Goal: Complete application form

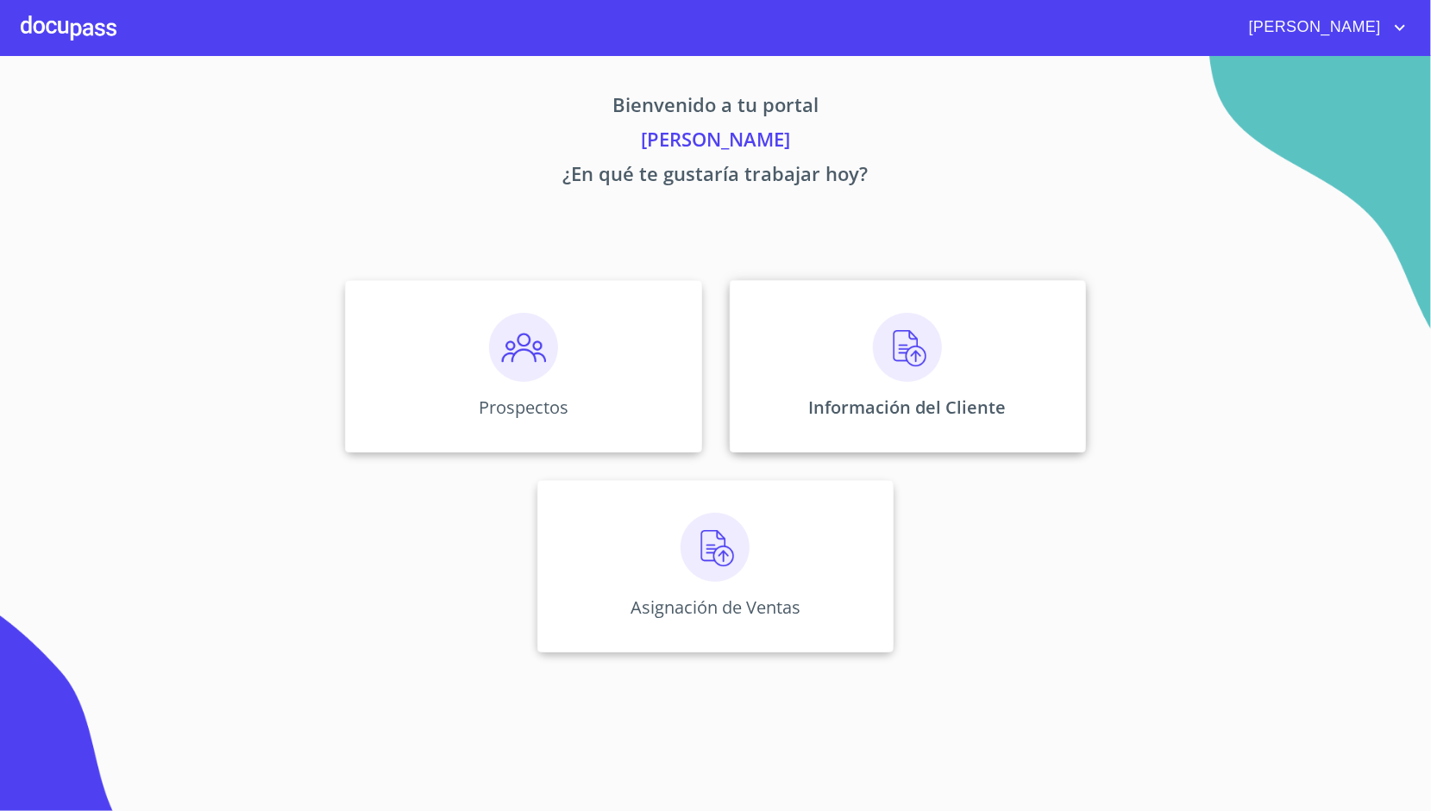
click at [869, 342] on div "Información del Cliente" at bounding box center [907, 366] width 356 height 172
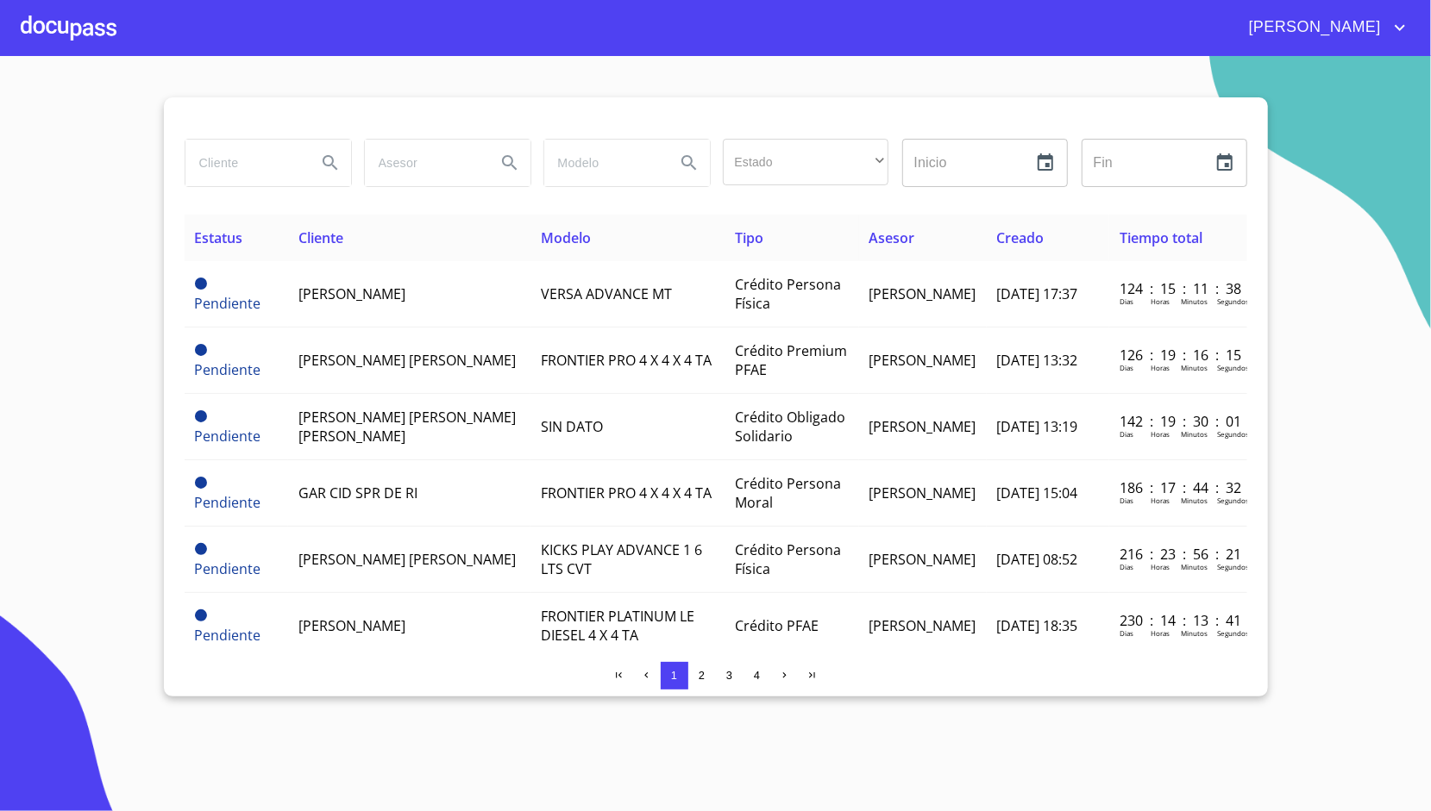
click at [45, 278] on section "Estado ​ ​ Inicio ​ Fin ​ Estatus Cliente Modelo Tipo Asesor Creado Tiempo tota…" at bounding box center [715, 433] width 1431 height 755
click at [113, 312] on section "Estado ​ ​ Inicio ​ Fin ​ Estatus Cliente Modelo Tipo Asesor Creado Tiempo tota…" at bounding box center [715, 433] width 1431 height 755
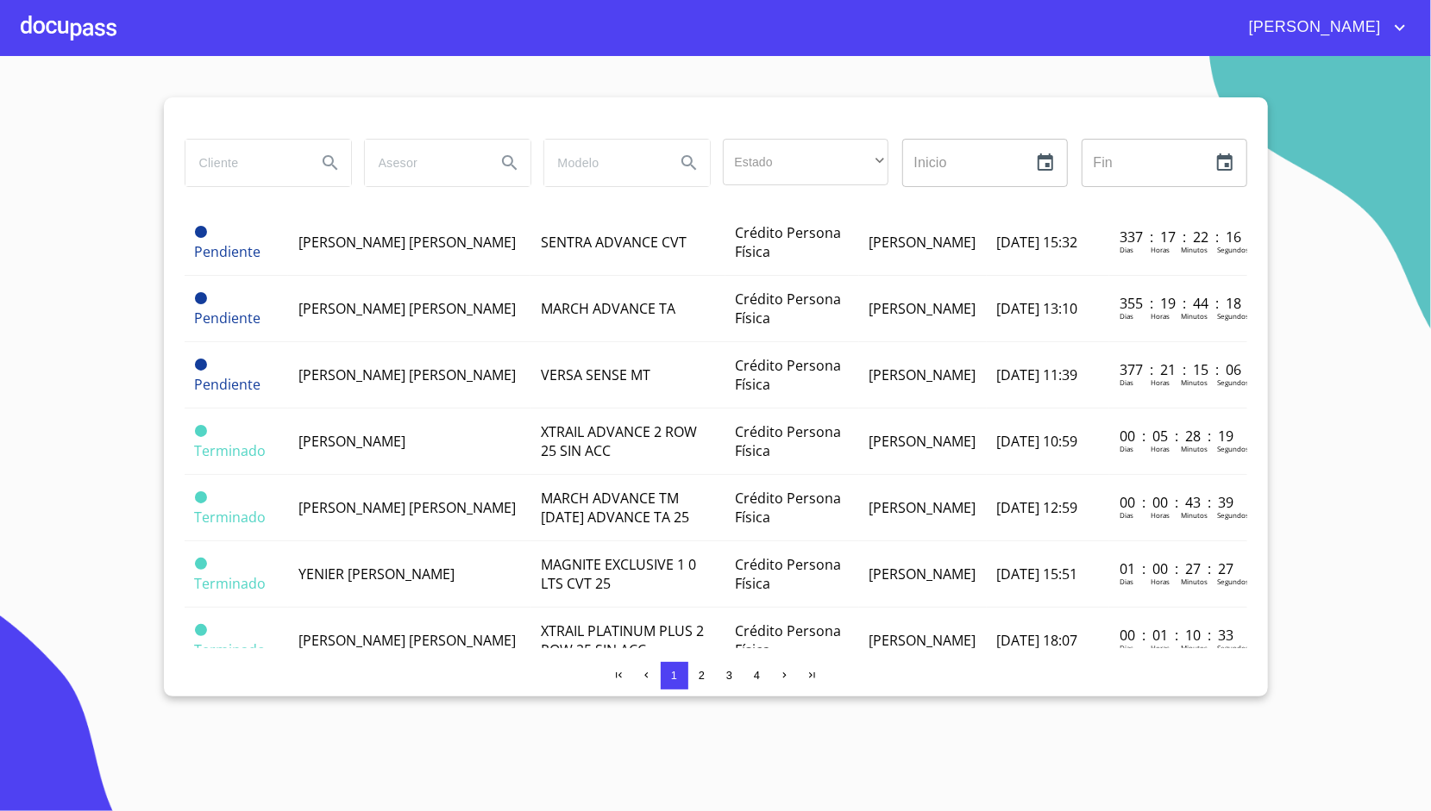
scroll to position [654, 0]
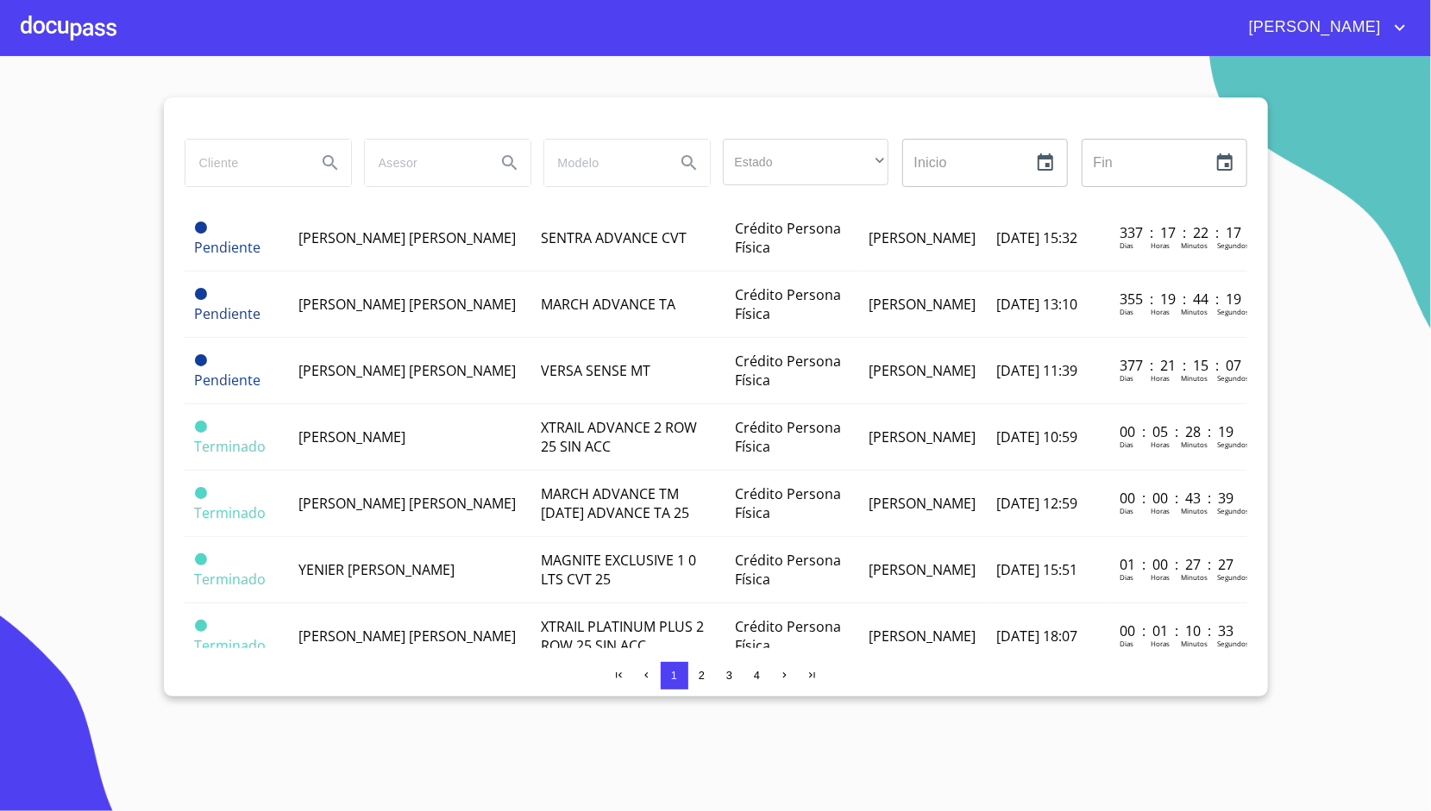
click at [100, 28] on div at bounding box center [69, 27] width 96 height 55
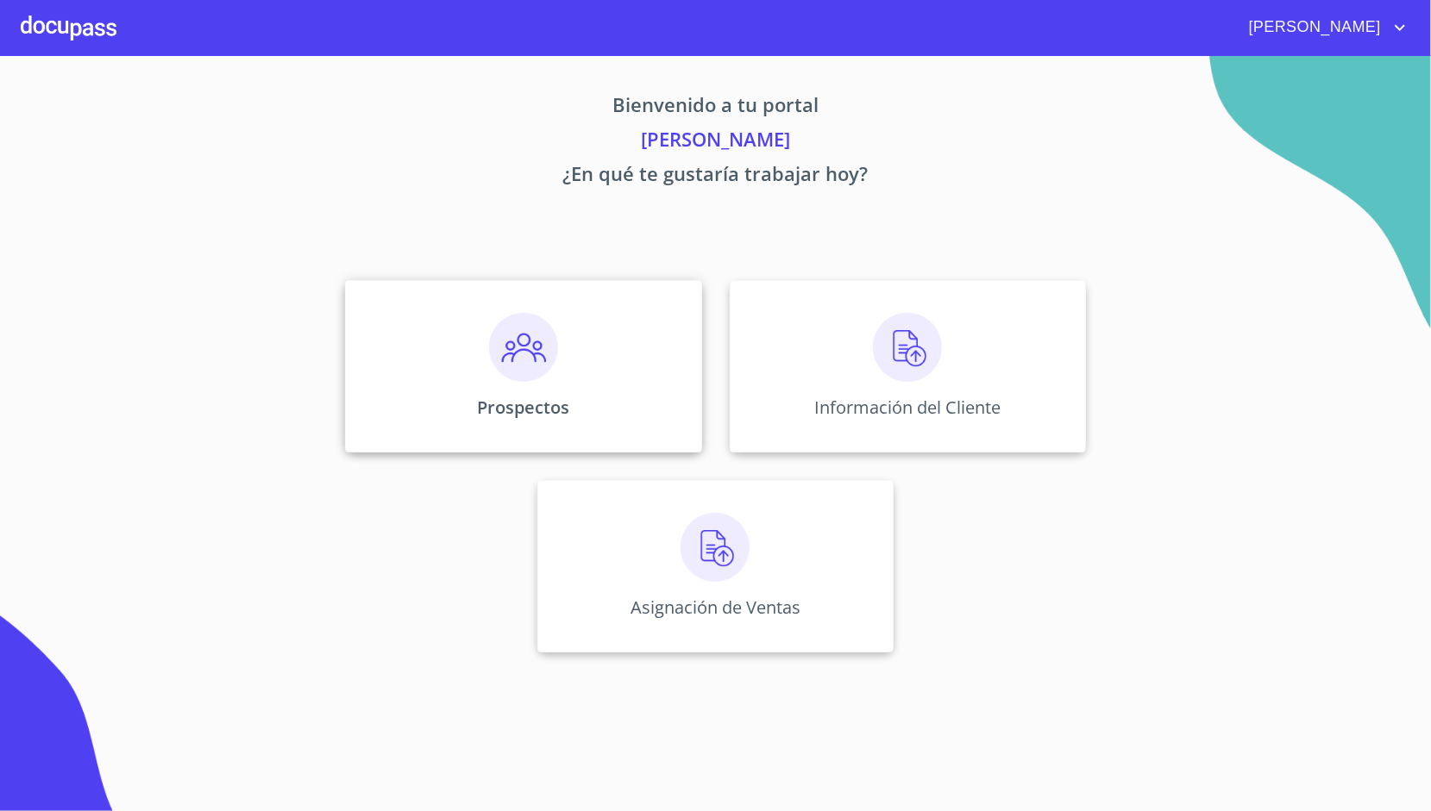
click at [436, 335] on div "Prospectos" at bounding box center [523, 366] width 356 height 172
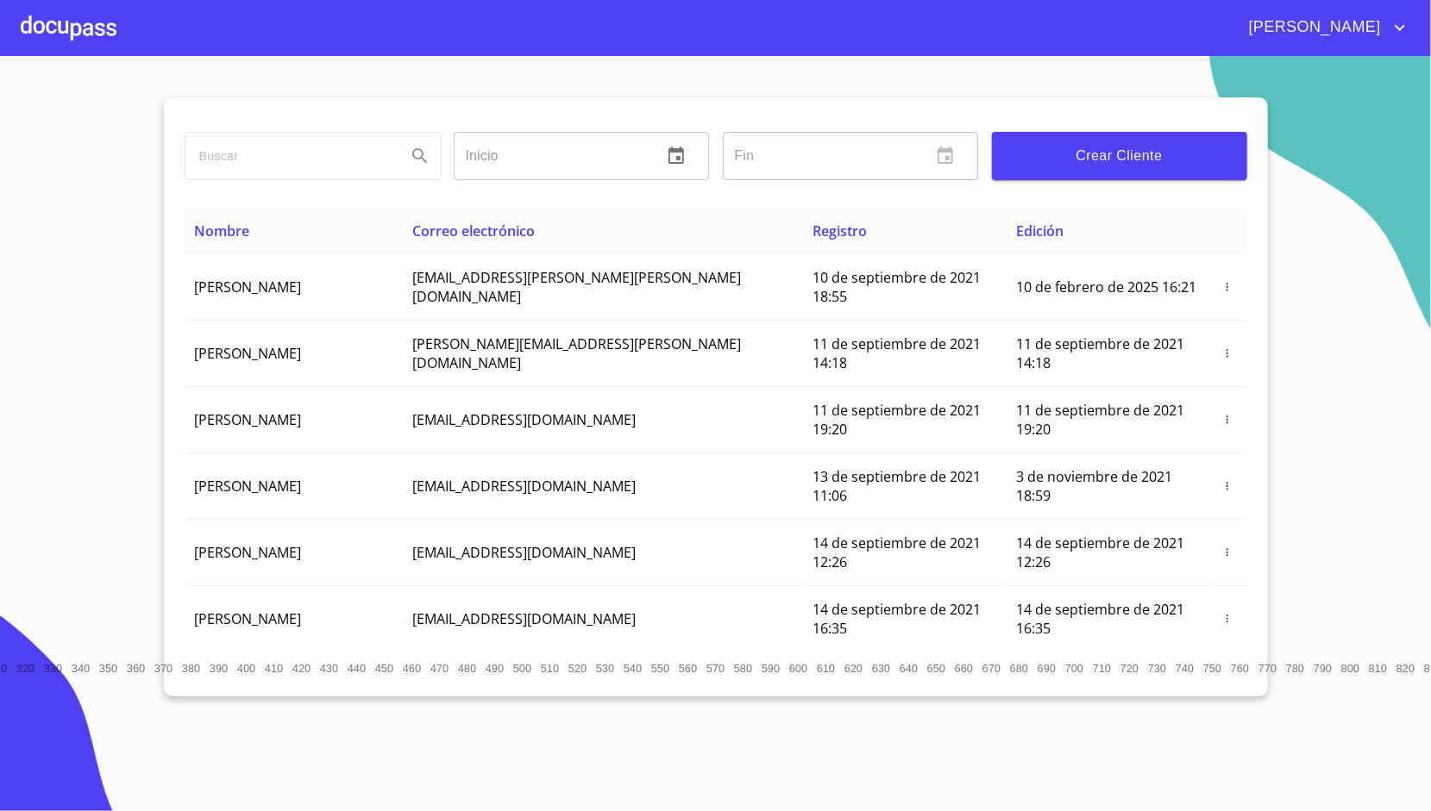
click at [320, 157] on input "search" at bounding box center [288, 156] width 207 height 47
type input "YENIER"
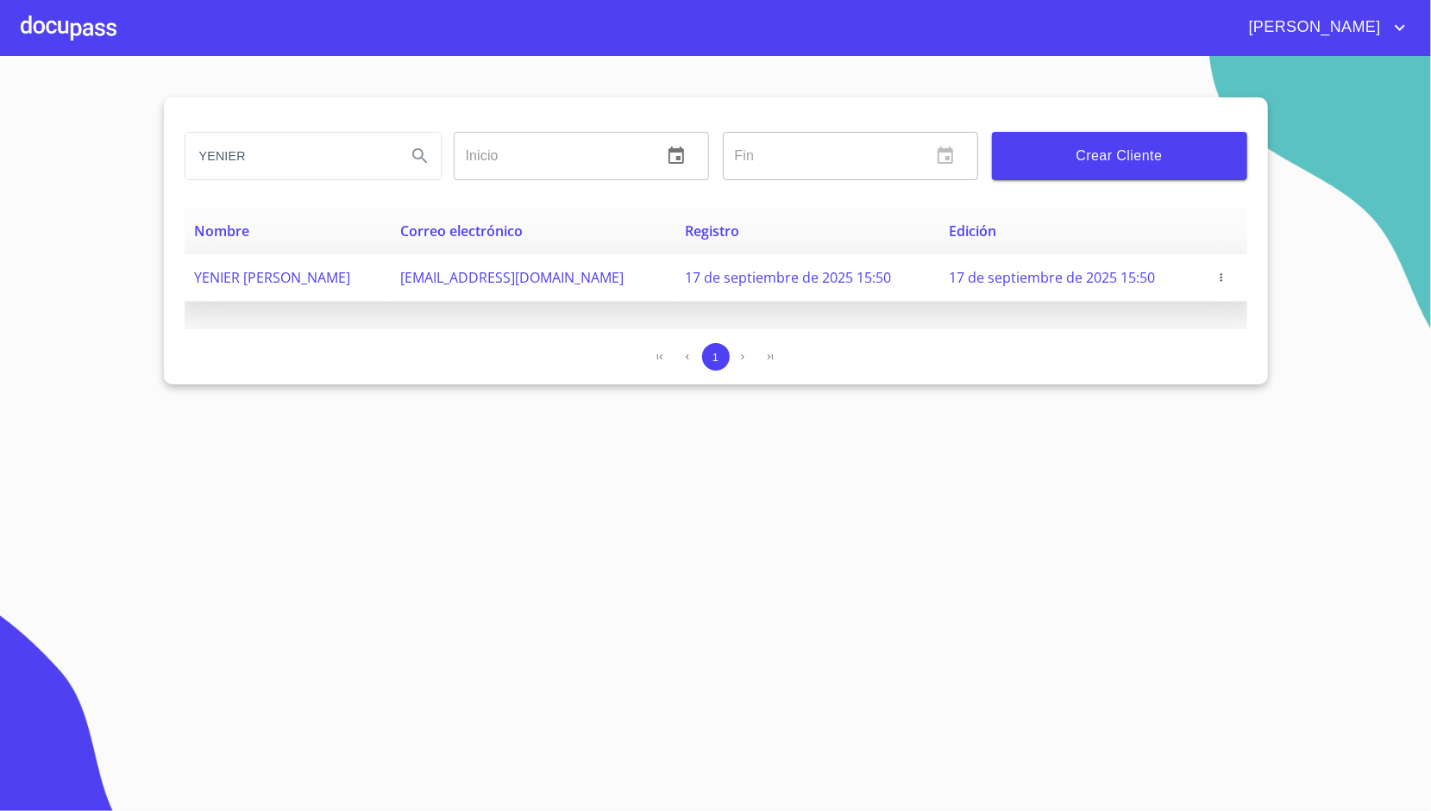
click at [1230, 279] on span "button" at bounding box center [1220, 278] width 17 height 12
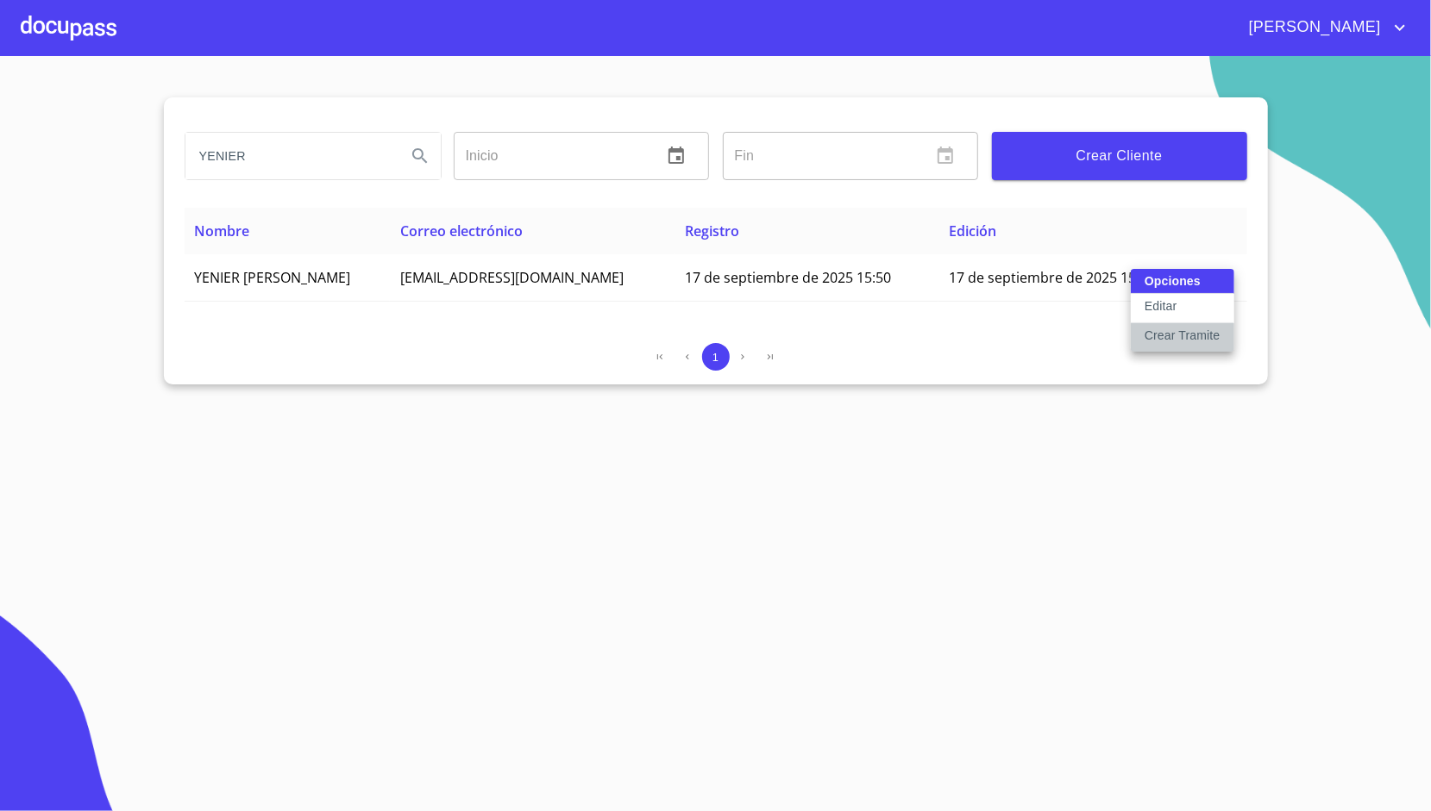
click at [1166, 335] on p "Crear Tramite" at bounding box center [1182, 335] width 76 height 17
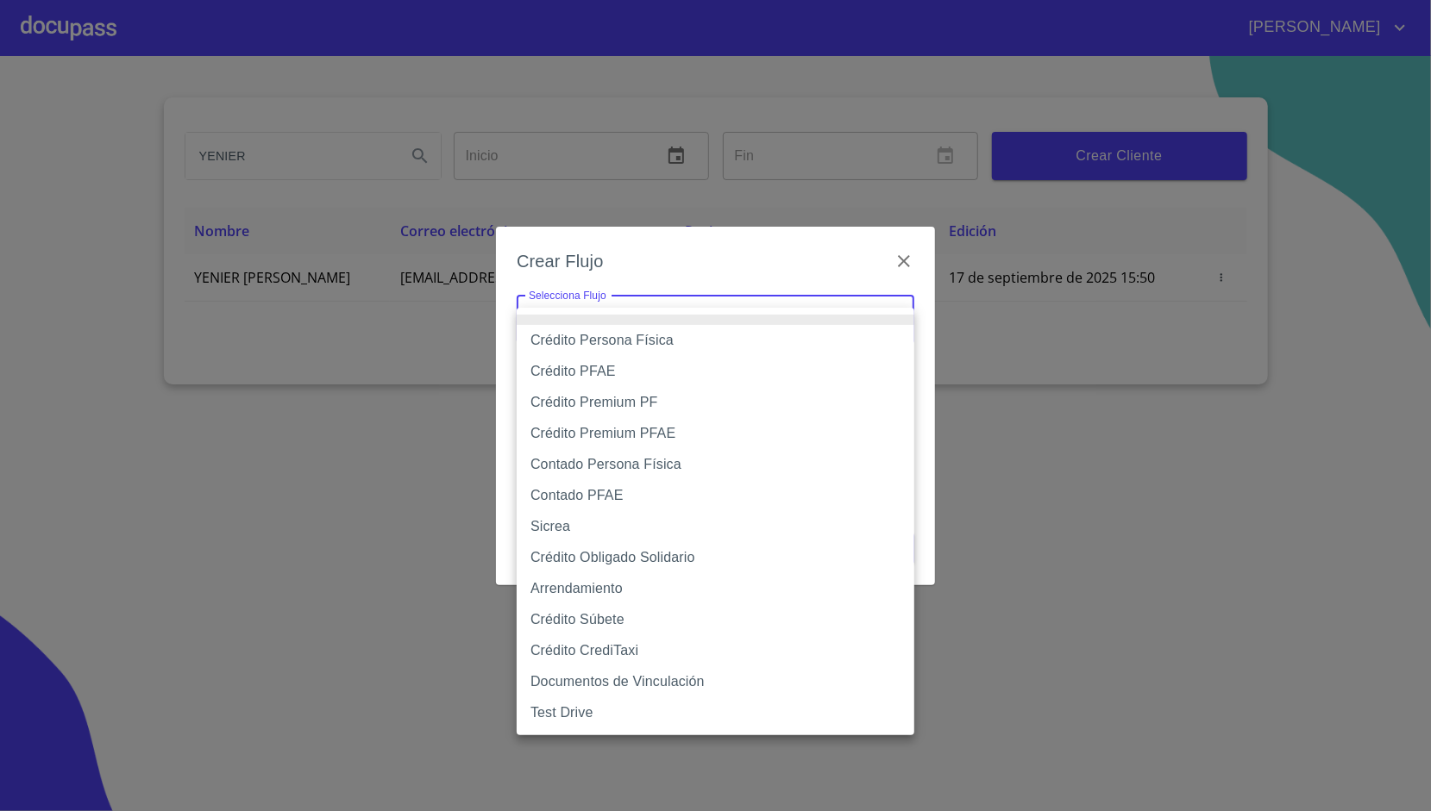
click at [888, 322] on body "[PERSON_NAME] Inicio ​ Fin ​ Crear Cliente Nombre Correo electrónico Registro E…" at bounding box center [715, 405] width 1431 height 811
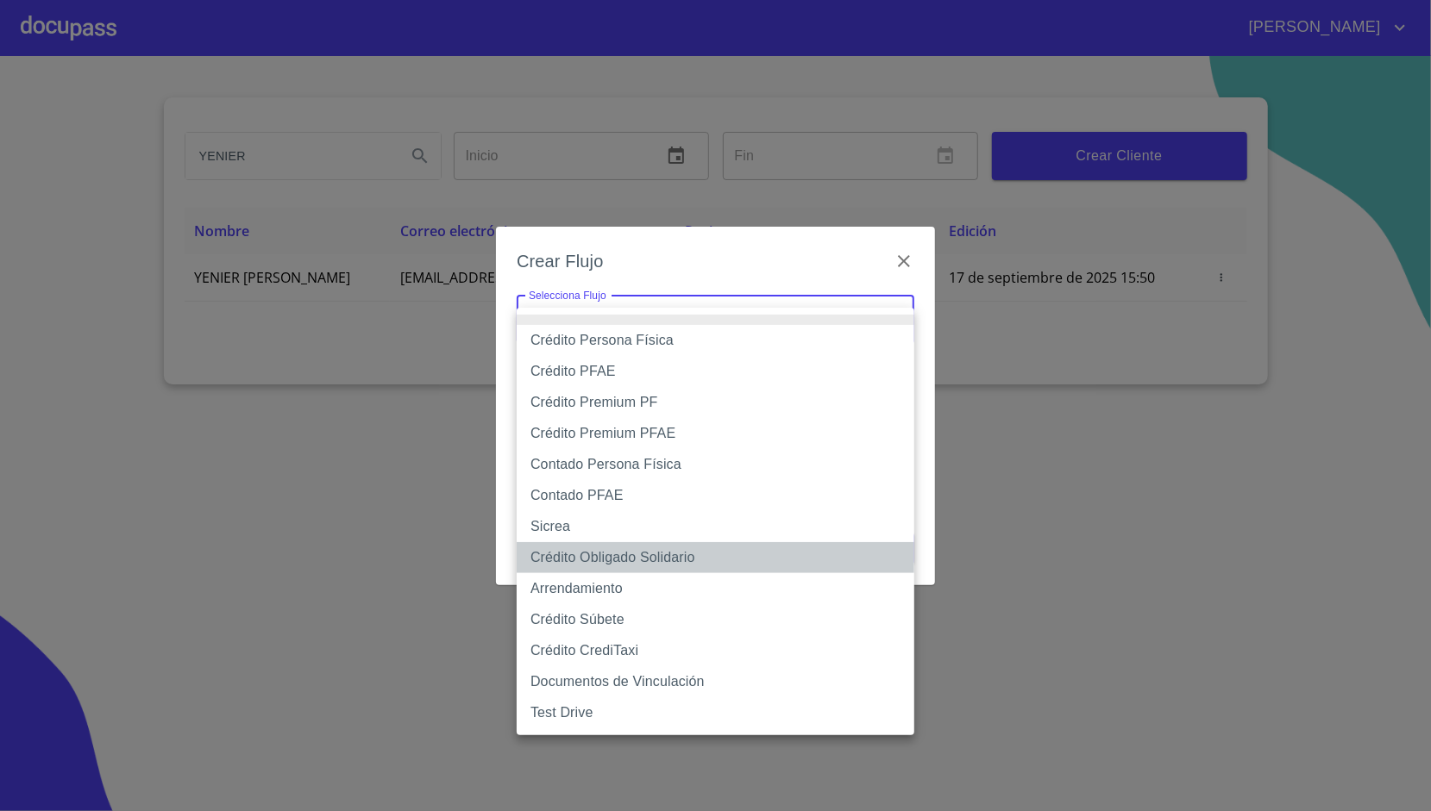
click at [623, 562] on li "Crédito Obligado Solidario" at bounding box center [716, 557] width 398 height 31
type input "61725509ab5355fc594ad23b"
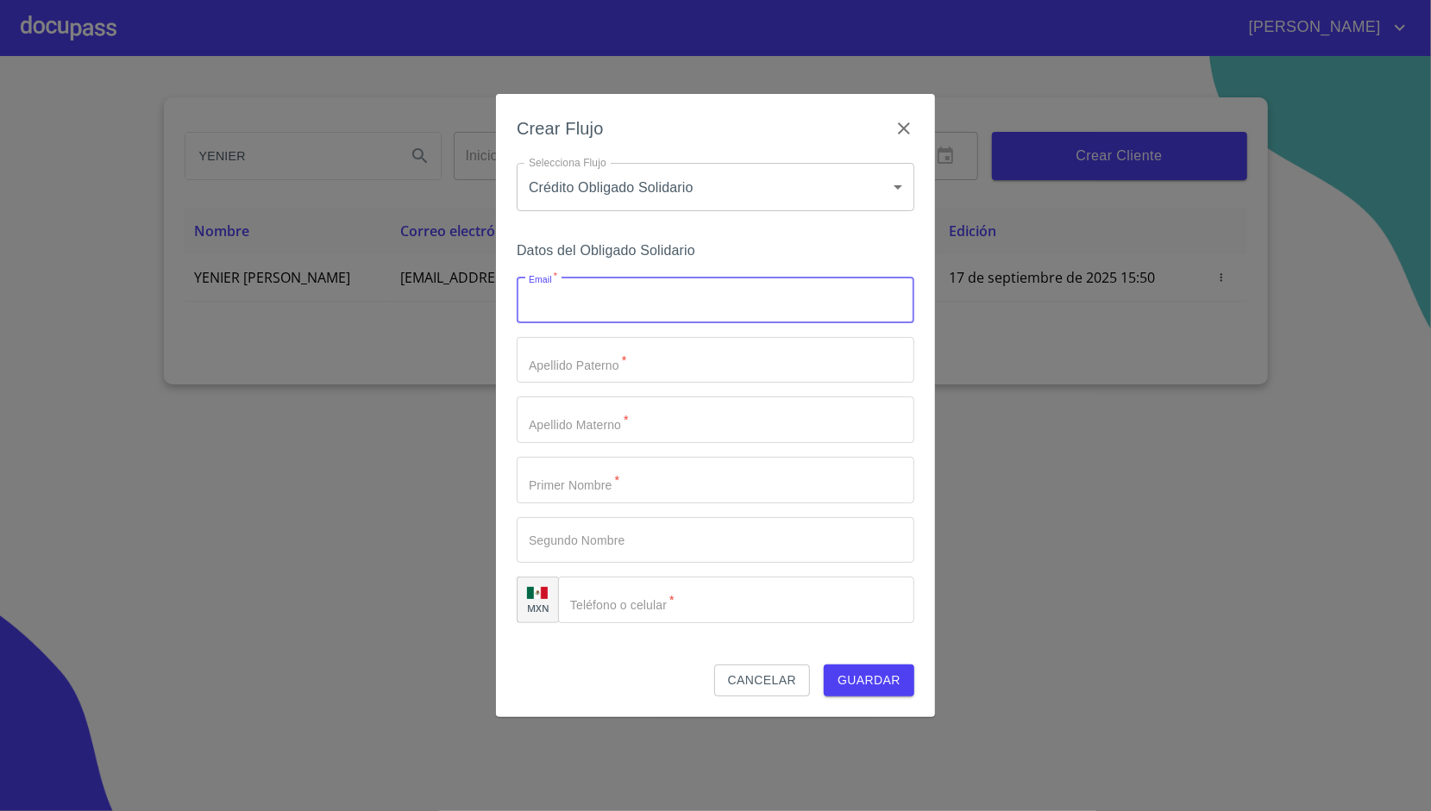
click at [588, 305] on input "Email   *" at bounding box center [716, 300] width 398 height 47
paste input "[EMAIL_ADDRESS][DOMAIN_NAME]"
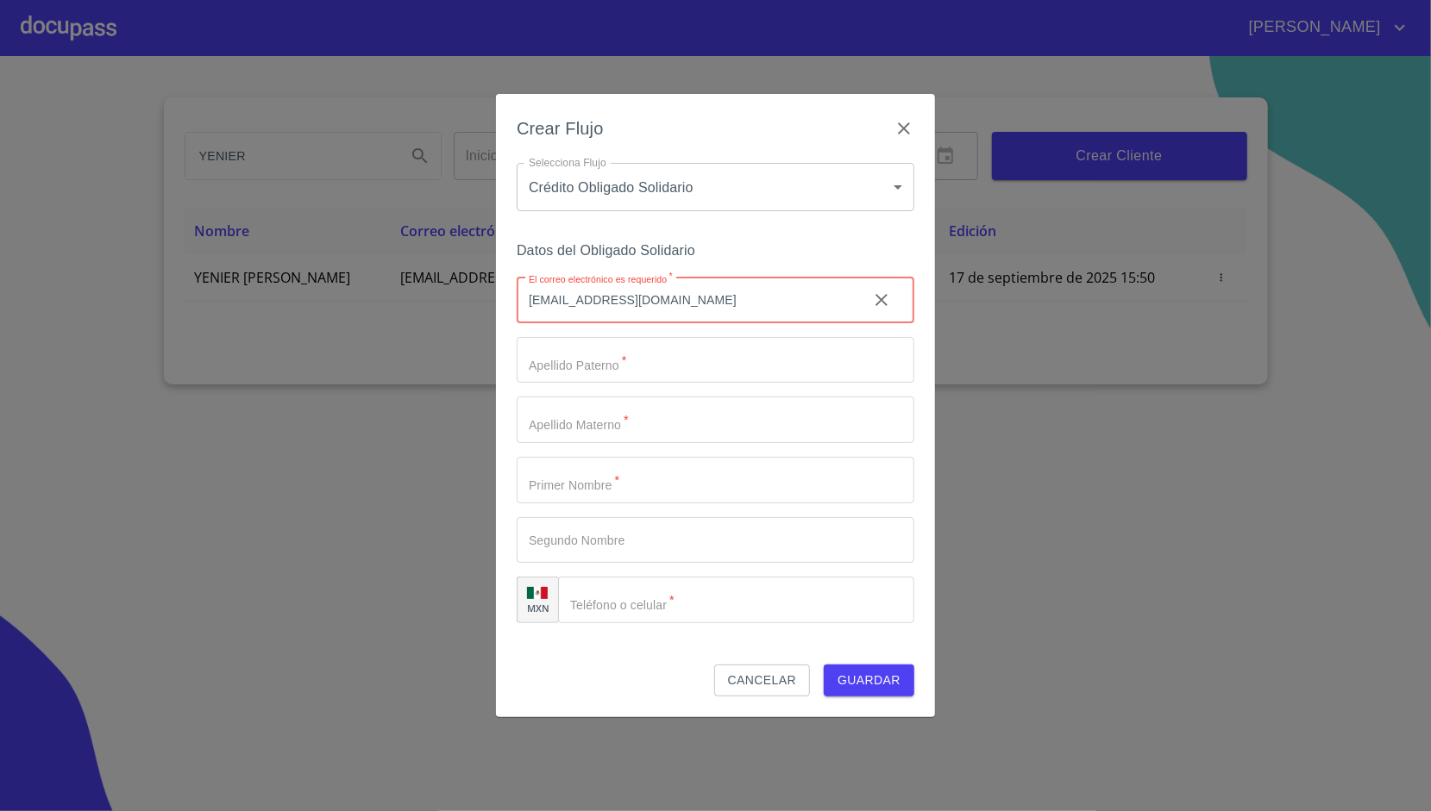
type input "[EMAIL_ADDRESS][DOMAIN_NAME]"
click at [510, 400] on div "Crear Flujo Selecciona Flujo Crédito Obligado Solidario 61725509ab5355fc594ad23…" at bounding box center [715, 405] width 439 height 623
click at [502, 402] on div "Crear Flujo Selecciona Flujo Crédito Obligado Solidario 61725509ab5355fc594ad23…" at bounding box center [715, 405] width 439 height 623
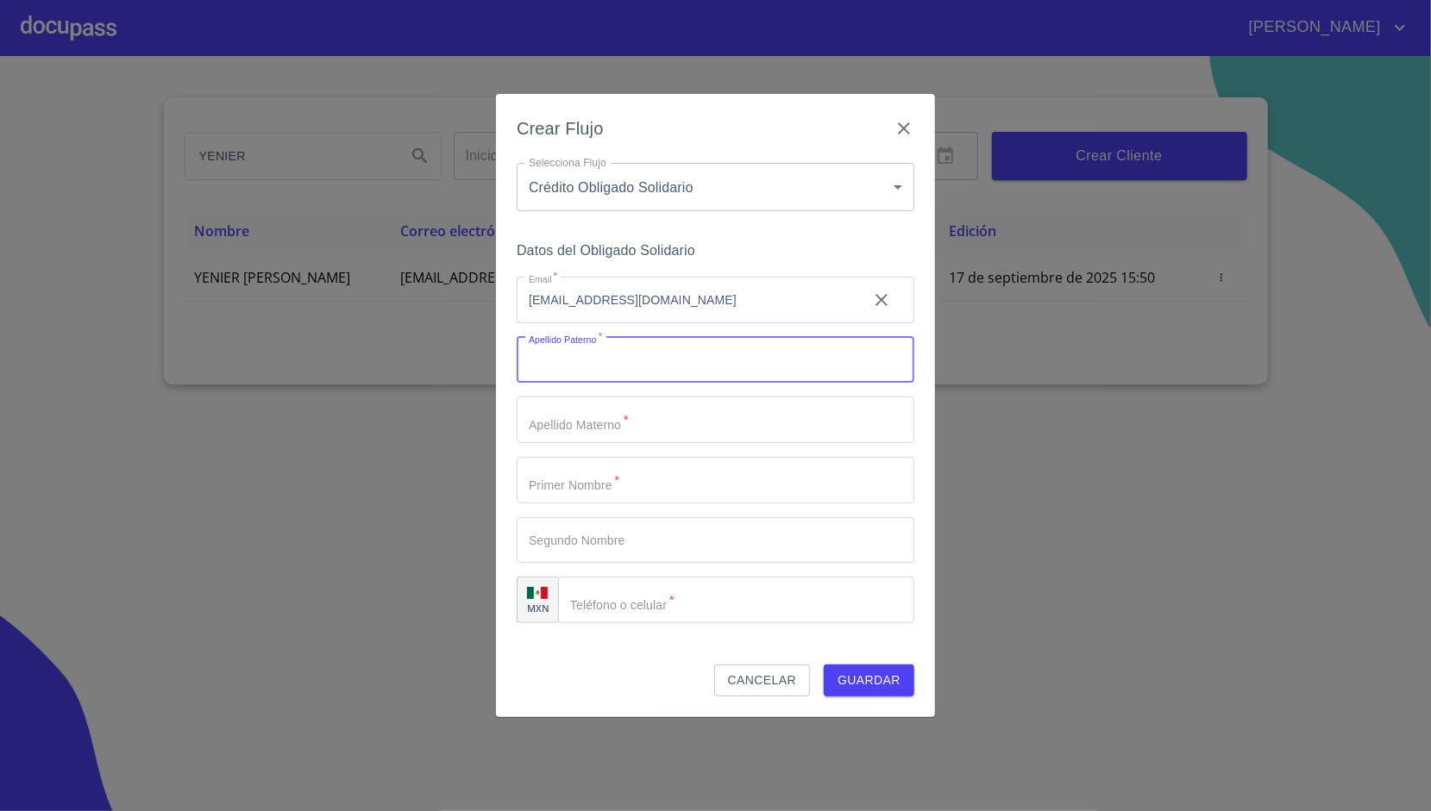
click at [626, 373] on input "Email   *" at bounding box center [716, 360] width 398 height 47
type input "RAMIREZ"
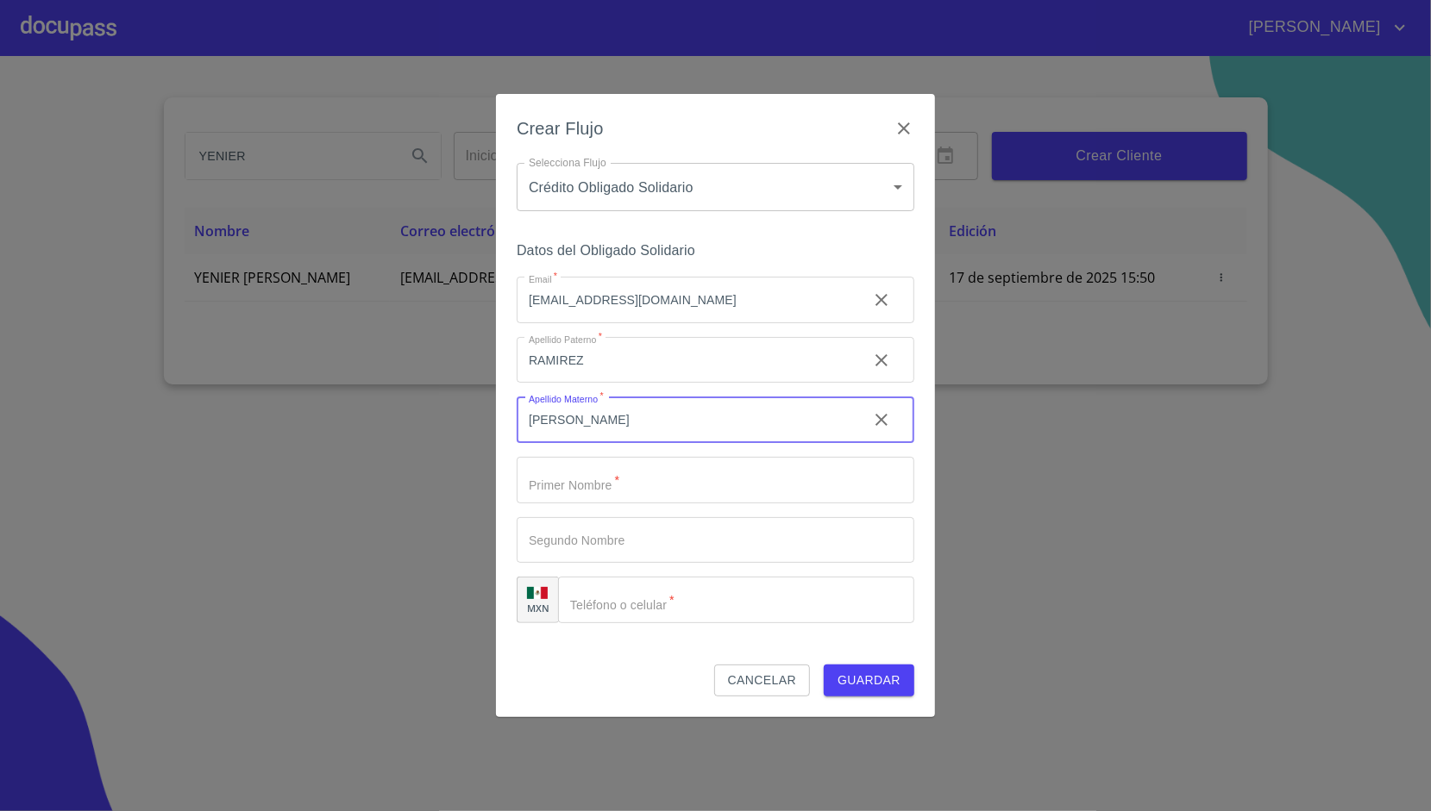
type input "[PERSON_NAME]"
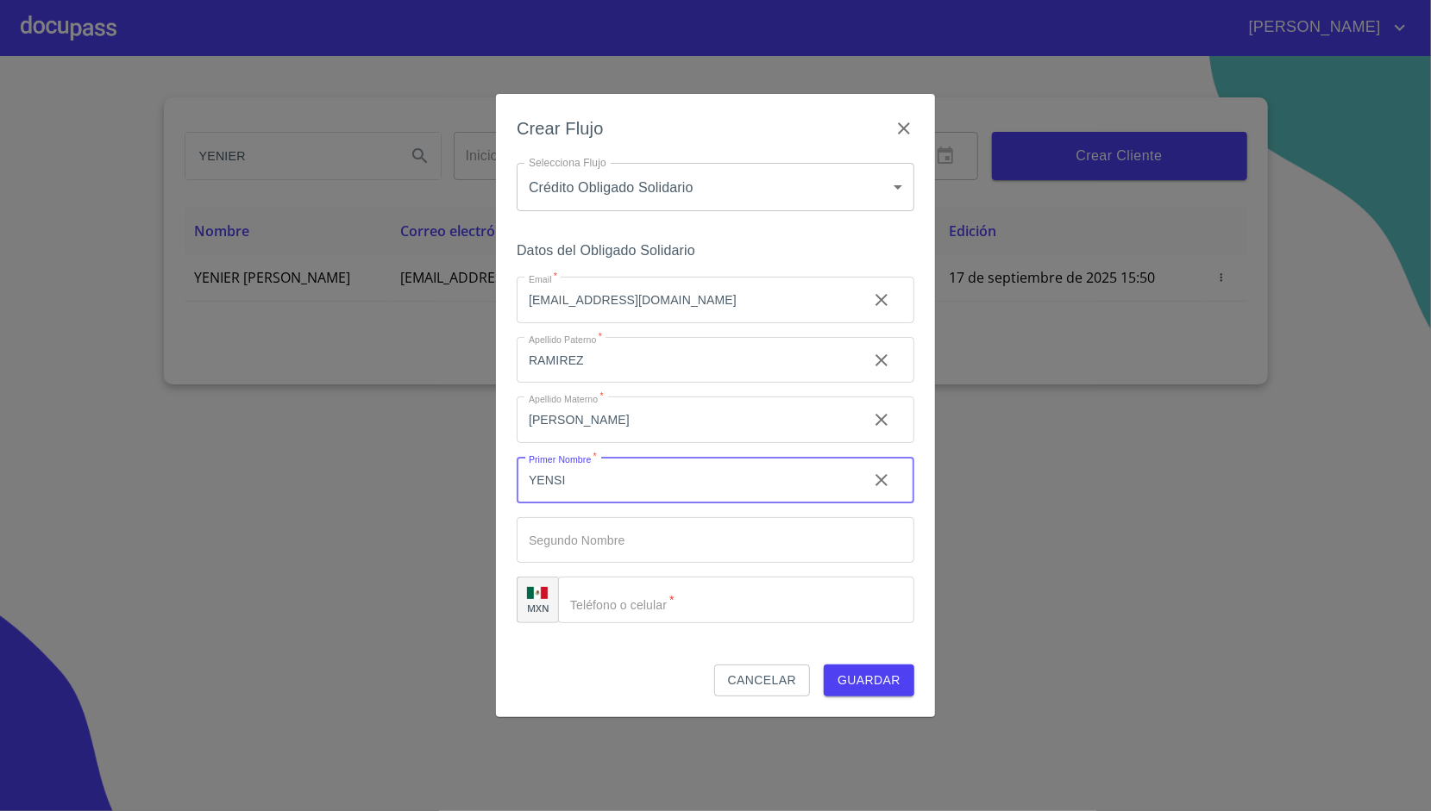
type input "YENSI"
click at [512, 496] on div "Crear Flujo Selecciona Flujo Crédito Obligado Solidario 61725509ab5355fc594ad23…" at bounding box center [715, 405] width 439 height 623
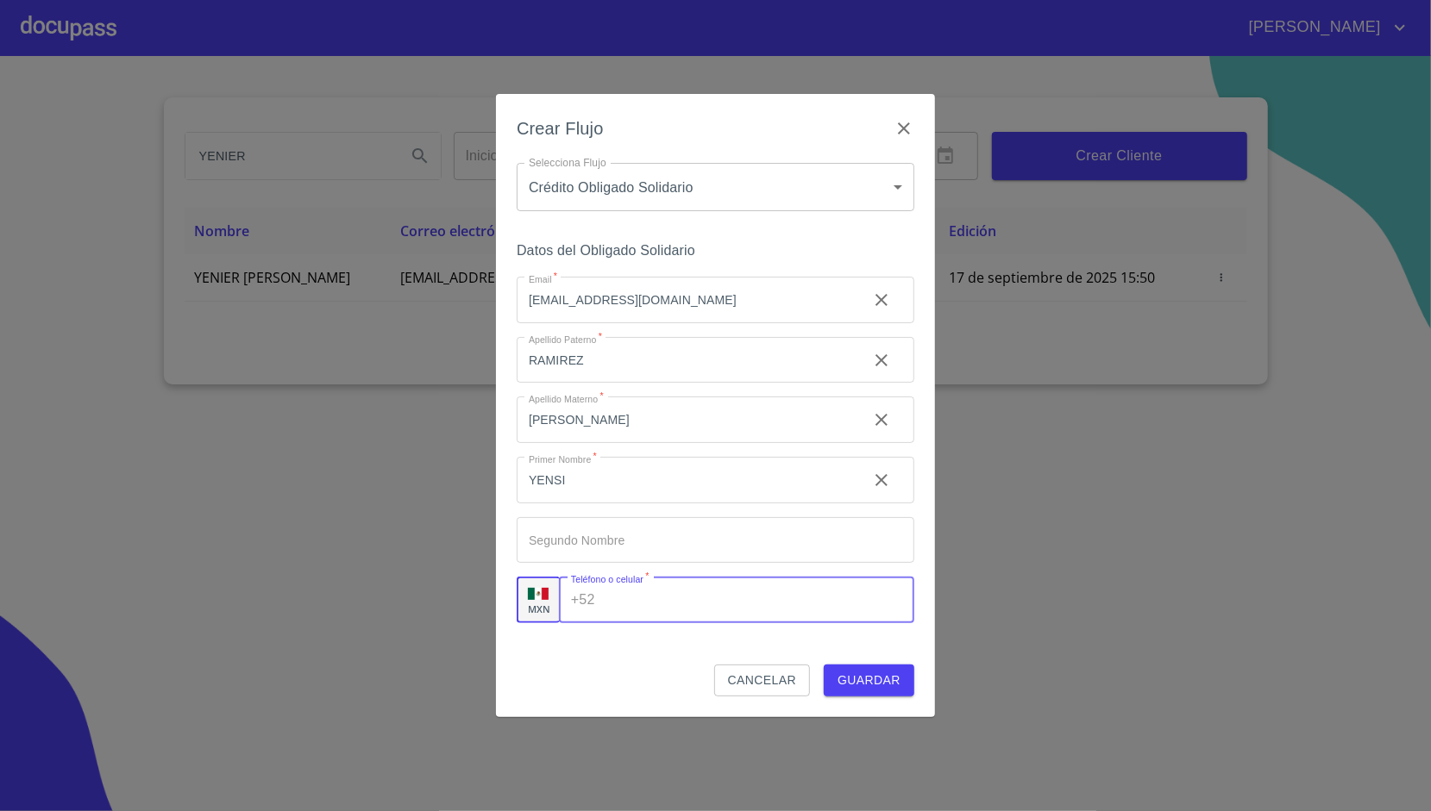
click at [723, 591] on input "Email   *" at bounding box center [758, 600] width 312 height 47
paste input "[PHONE_NUMBER]"
type input "[PHONE_NUMBER]"
click at [650, 631] on div "Datos del Obligado Solidario Email   * [EMAIL_ADDRESS][DOMAIN_NAME] ​ Apellido …" at bounding box center [716, 452] width 398 height 426
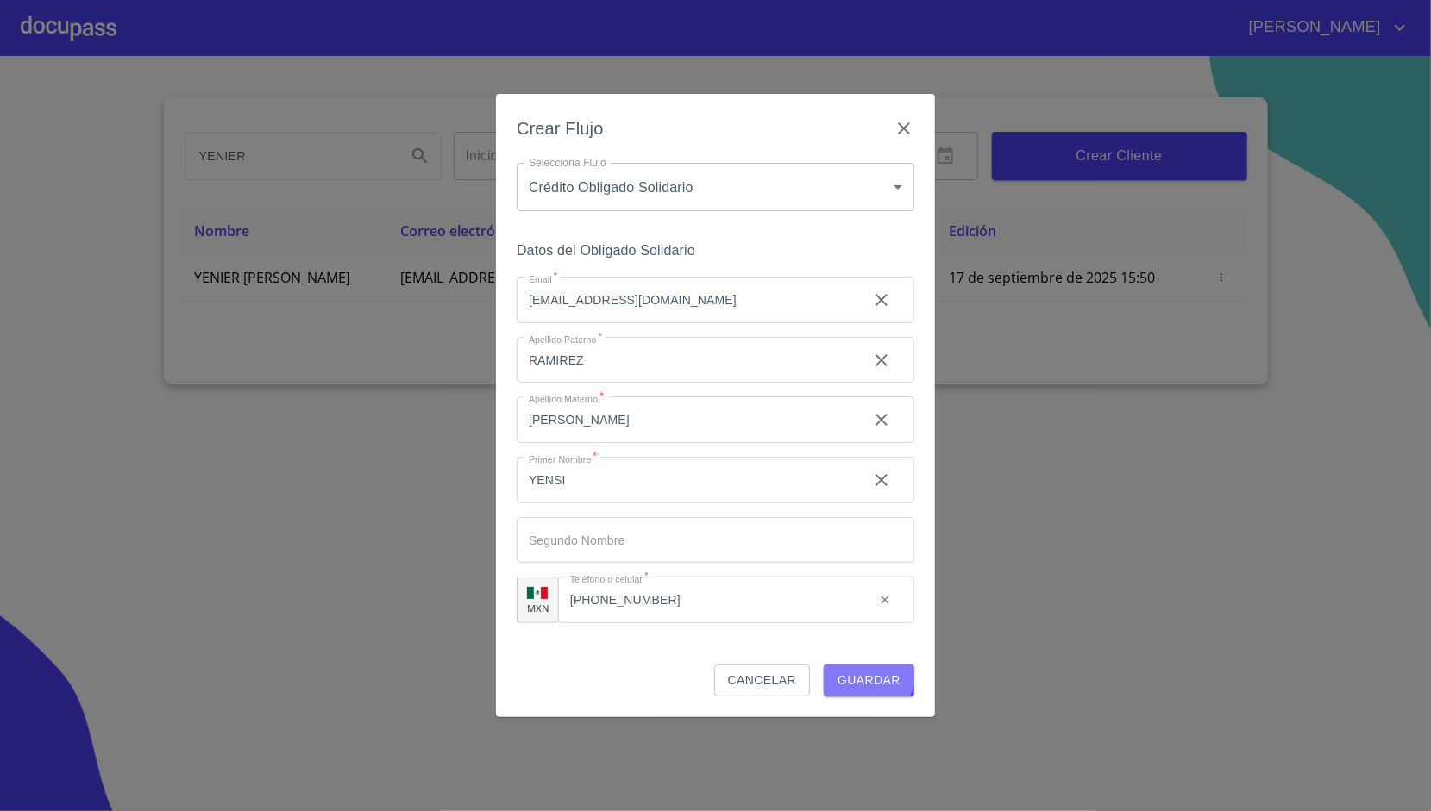
click at [863, 671] on span "Guardar" at bounding box center [868, 681] width 63 height 22
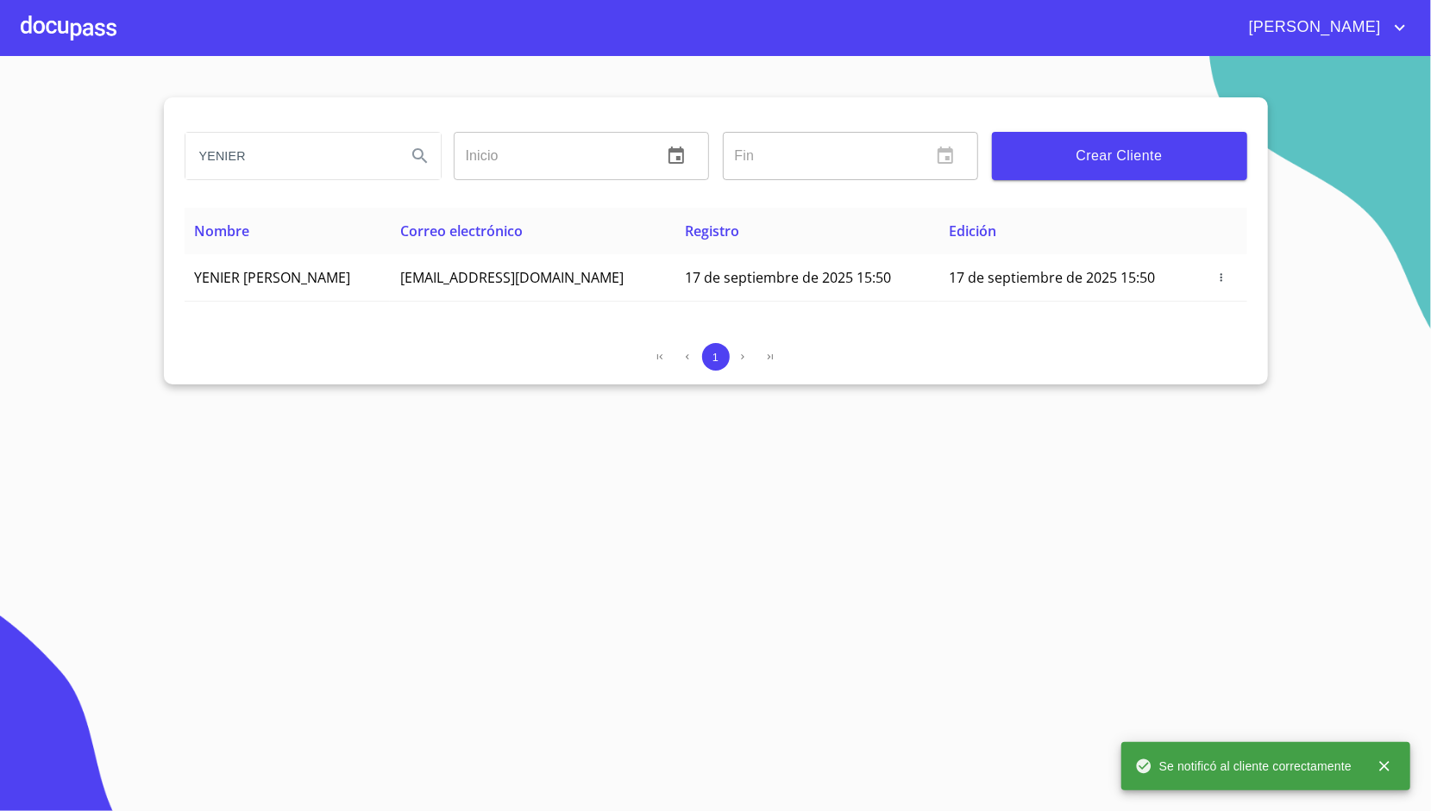
click at [90, 41] on div at bounding box center [69, 27] width 96 height 55
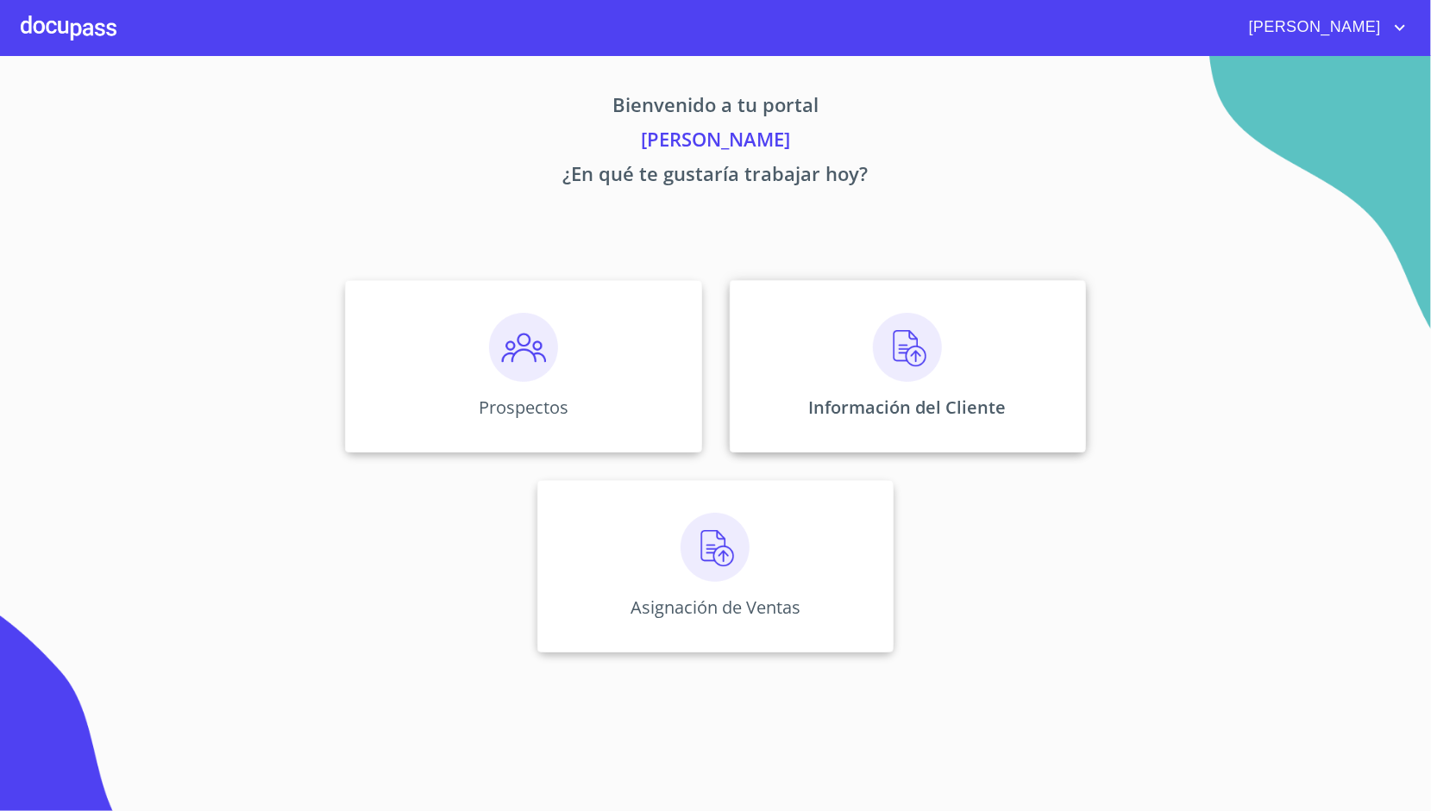
click at [766, 304] on div "Información del Cliente" at bounding box center [907, 366] width 356 height 172
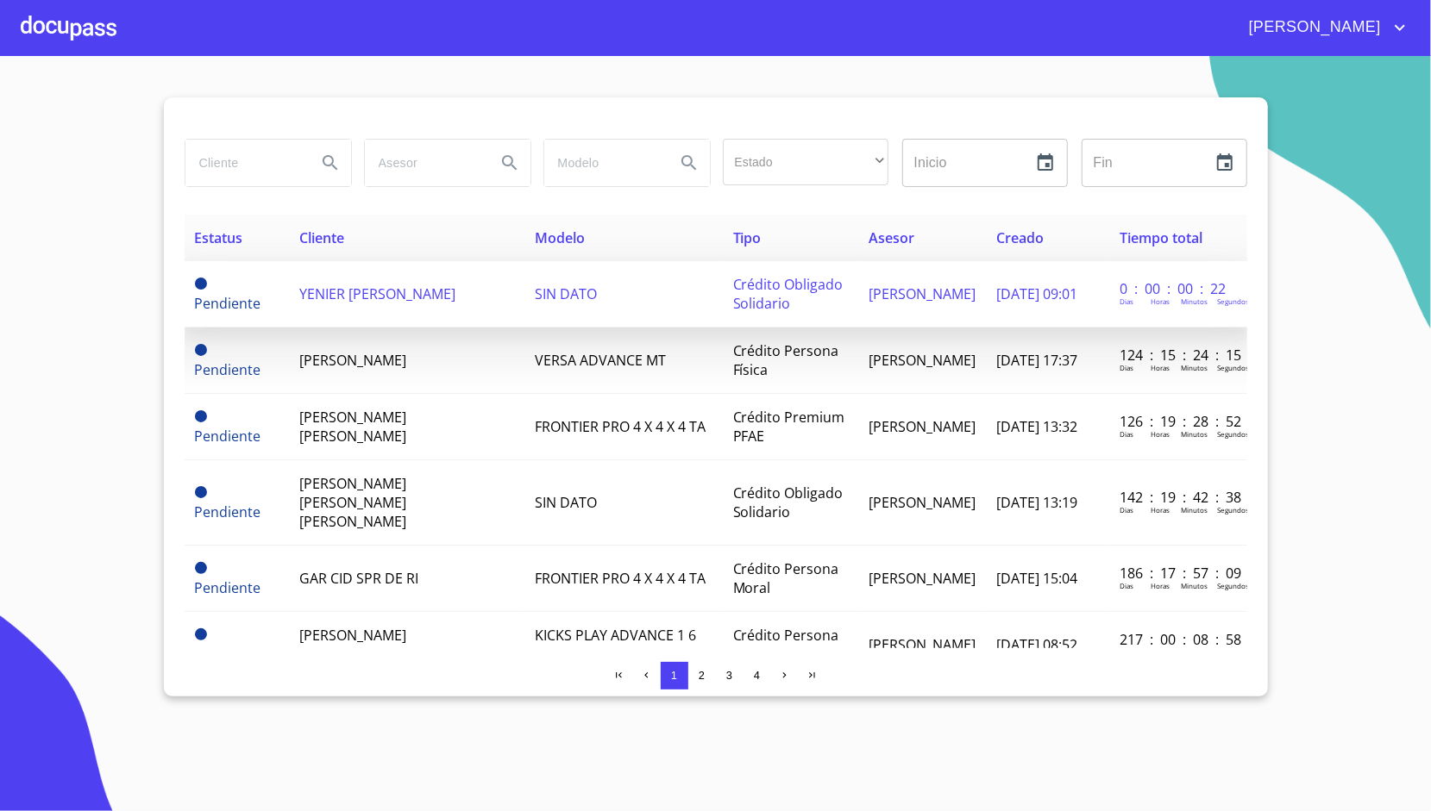
click at [535, 300] on span "SIN DATO" at bounding box center [566, 294] width 62 height 19
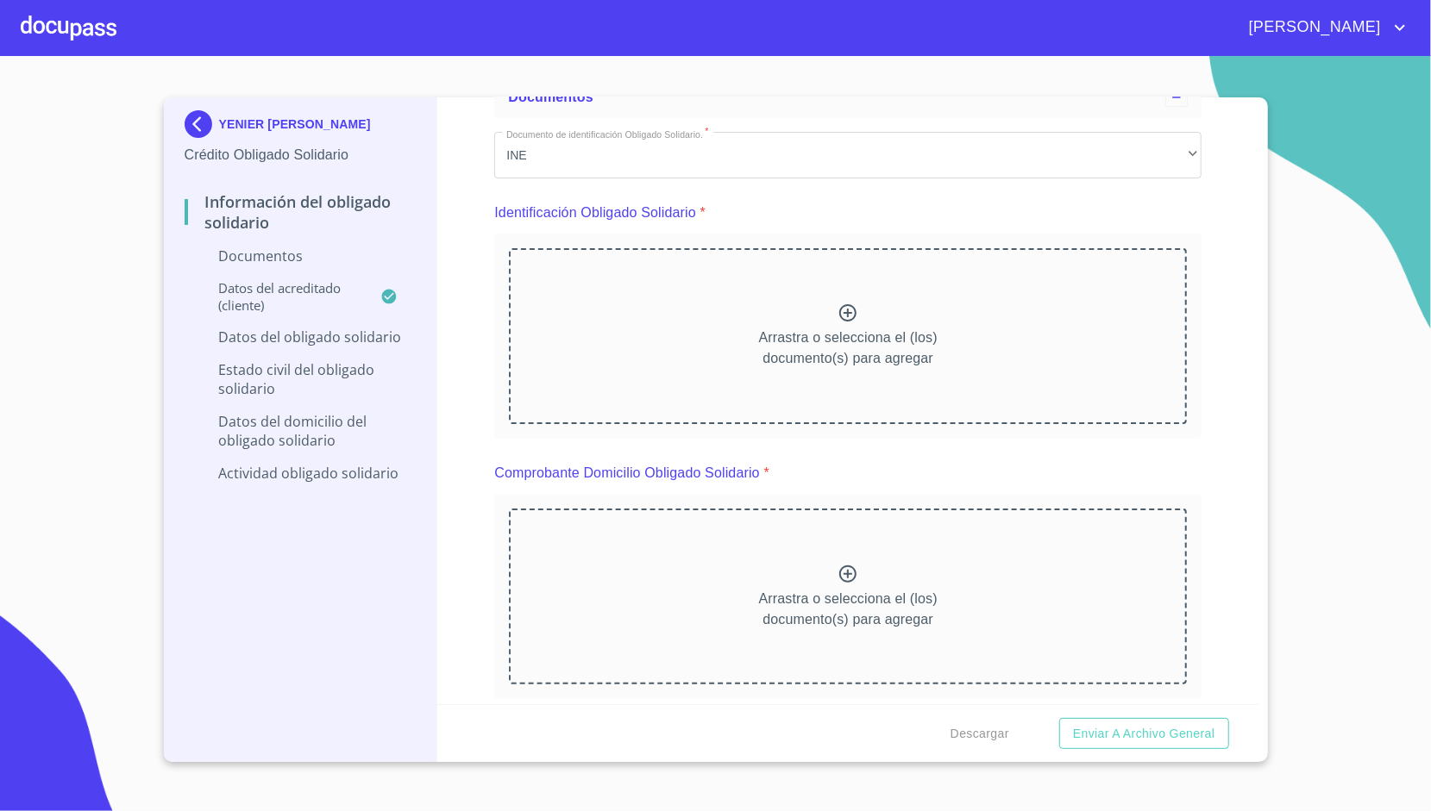
scroll to position [112, 0]
click at [473, 243] on div "Información del Obligado Solidario Documentos Documento de identificación Oblig…" at bounding box center [848, 400] width 822 height 607
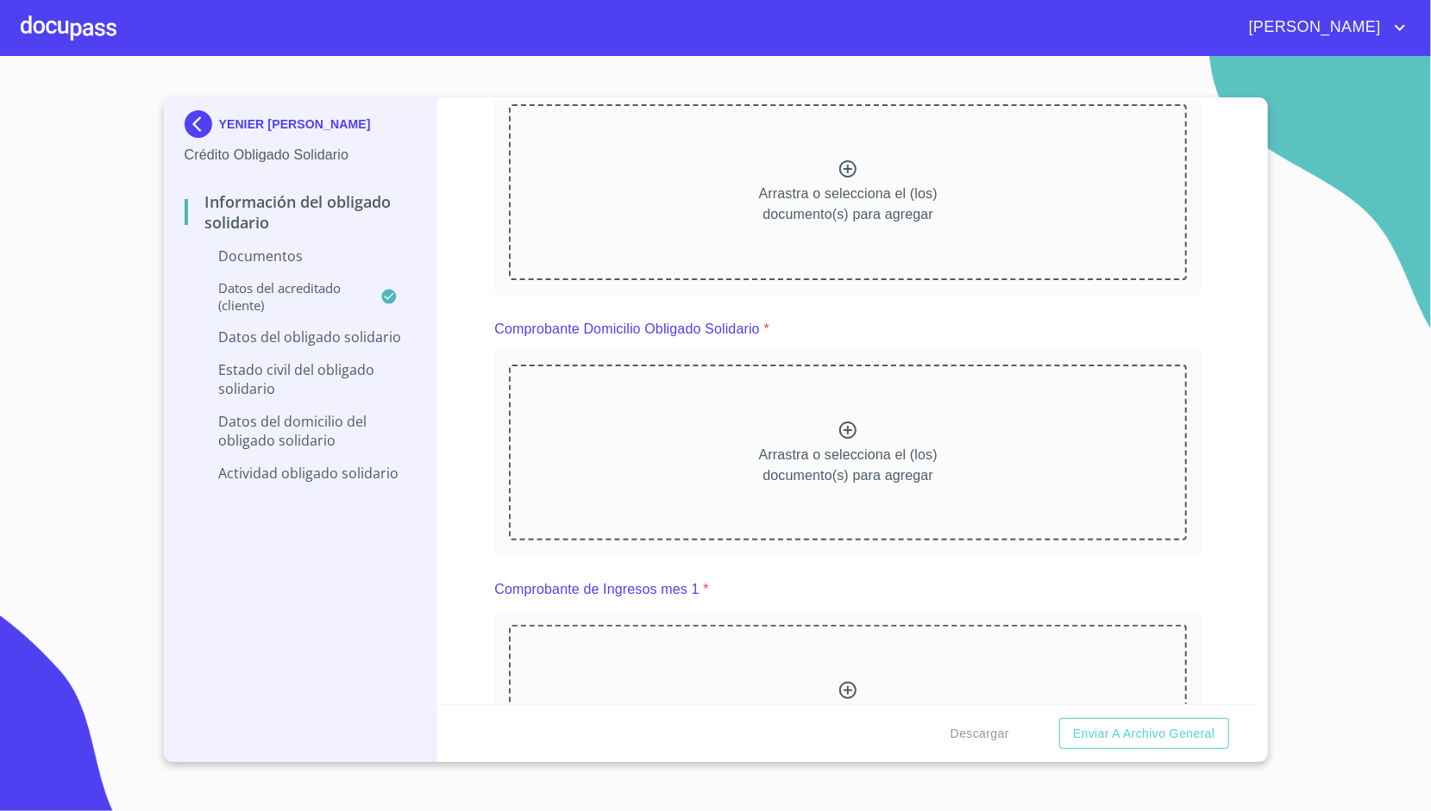
scroll to position [256, 0]
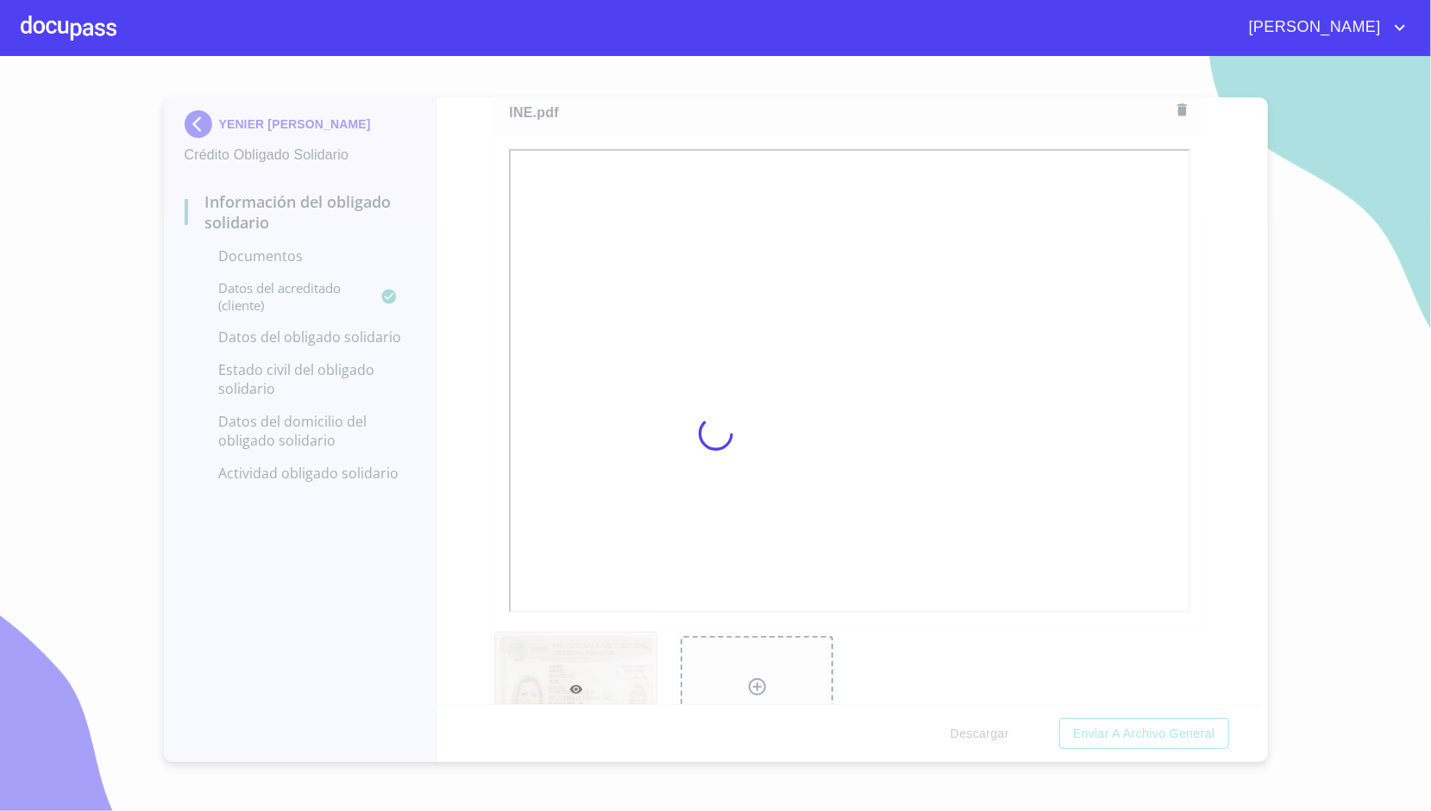
click at [469, 394] on div at bounding box center [715, 433] width 1431 height 755
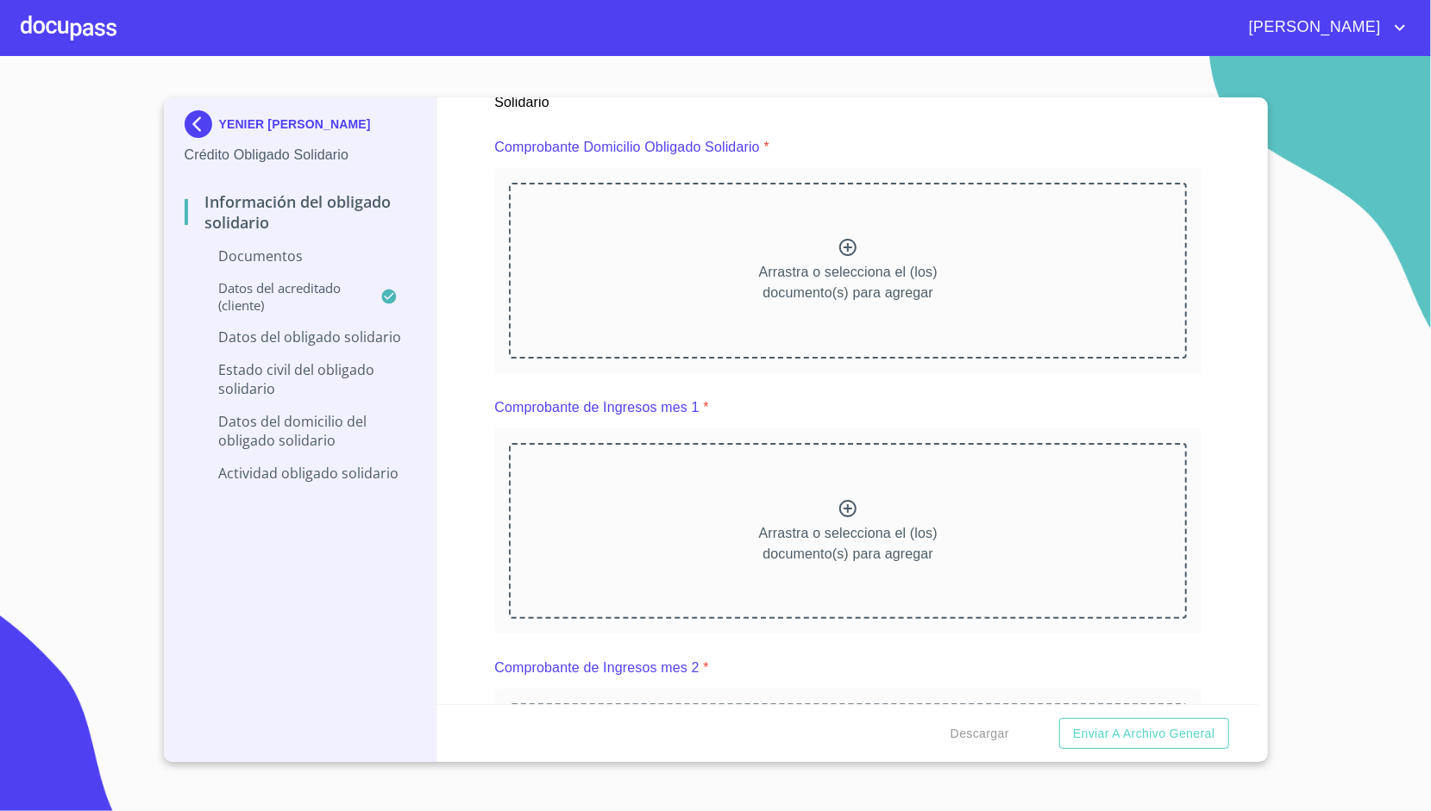
scroll to position [943, 0]
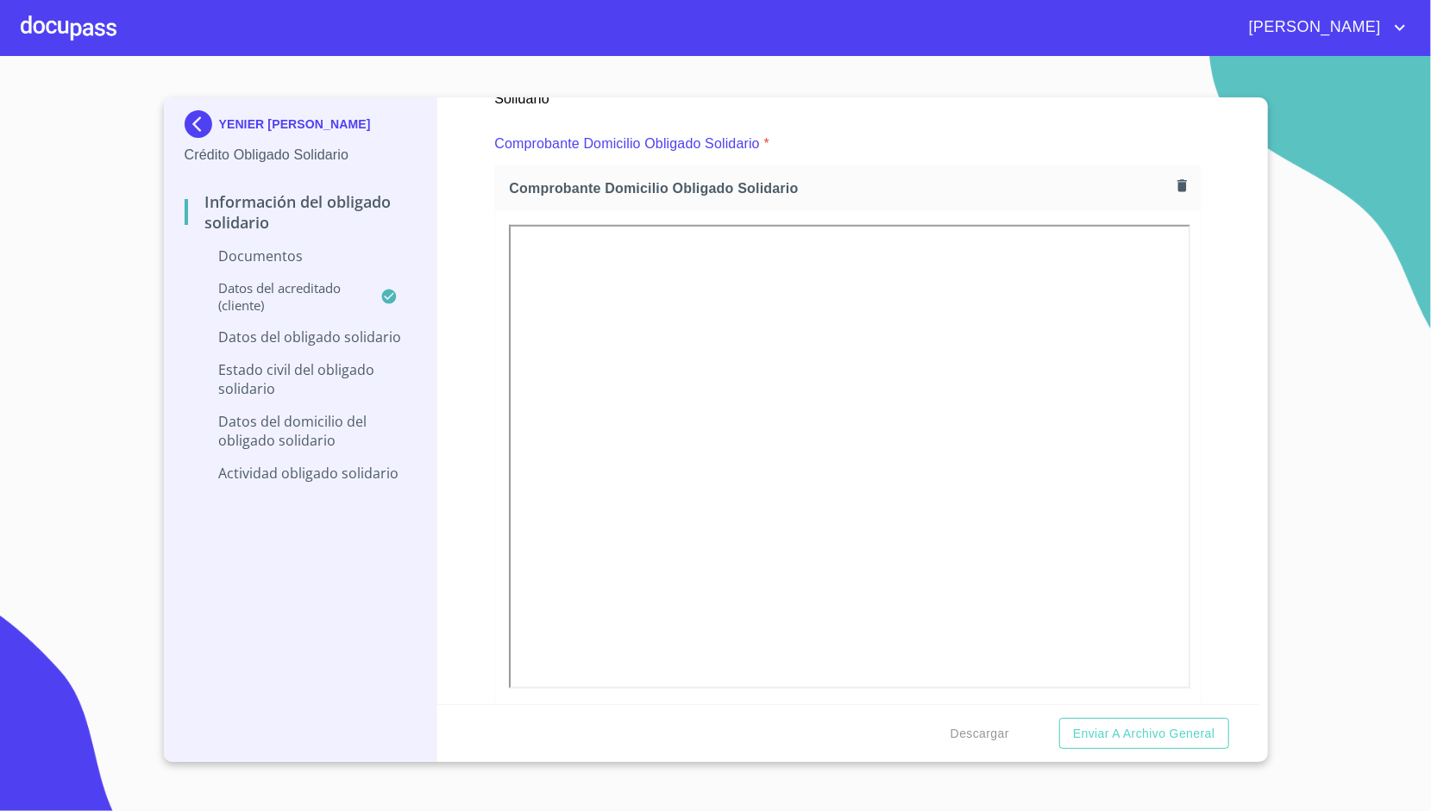
click at [470, 355] on div "Información del Obligado Solidario Documentos Documento de identificación Oblig…" at bounding box center [848, 400] width 822 height 607
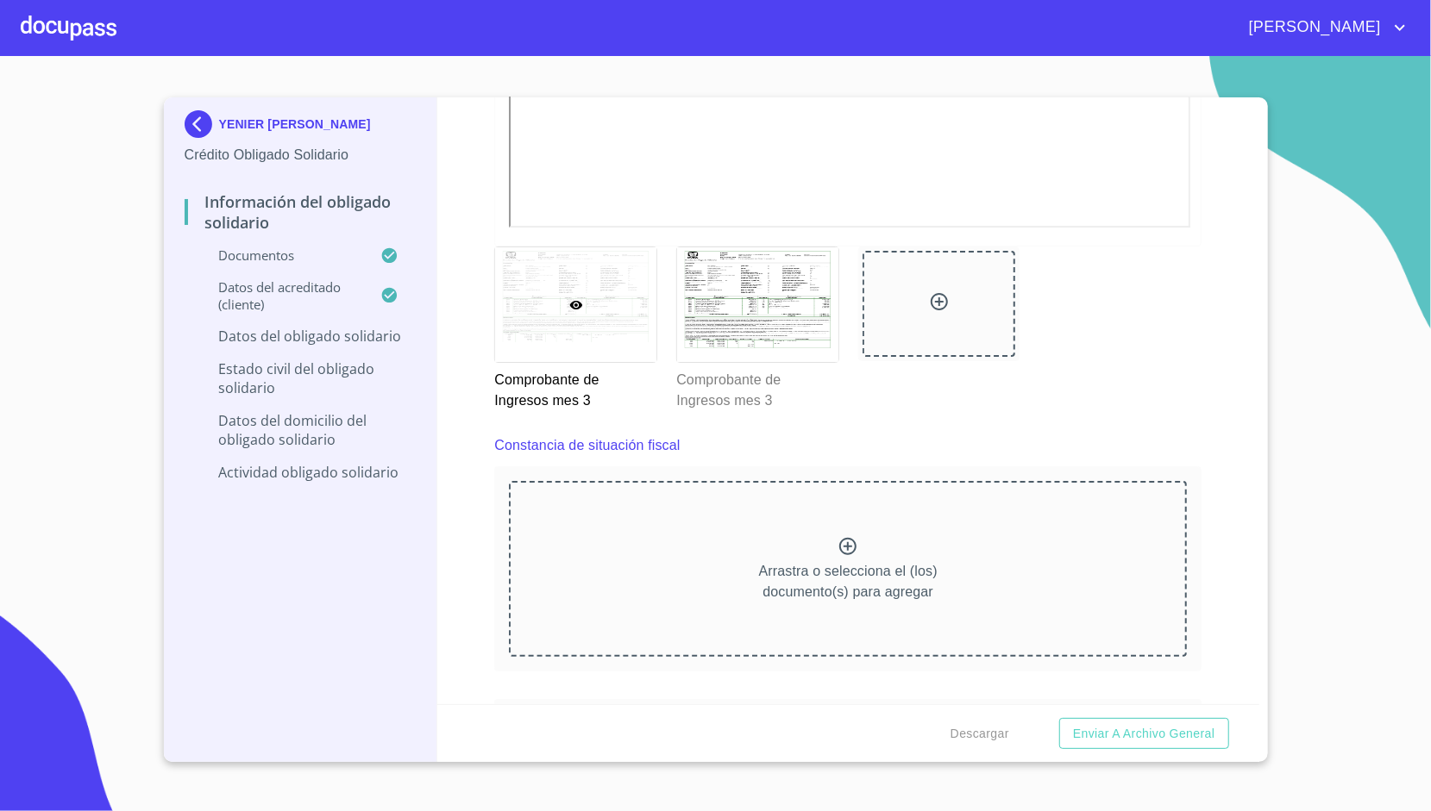
scroll to position [3697, 0]
click at [443, 478] on div "Información del Obligado Solidario Documentos Documento de identificación Oblig…" at bounding box center [848, 400] width 822 height 607
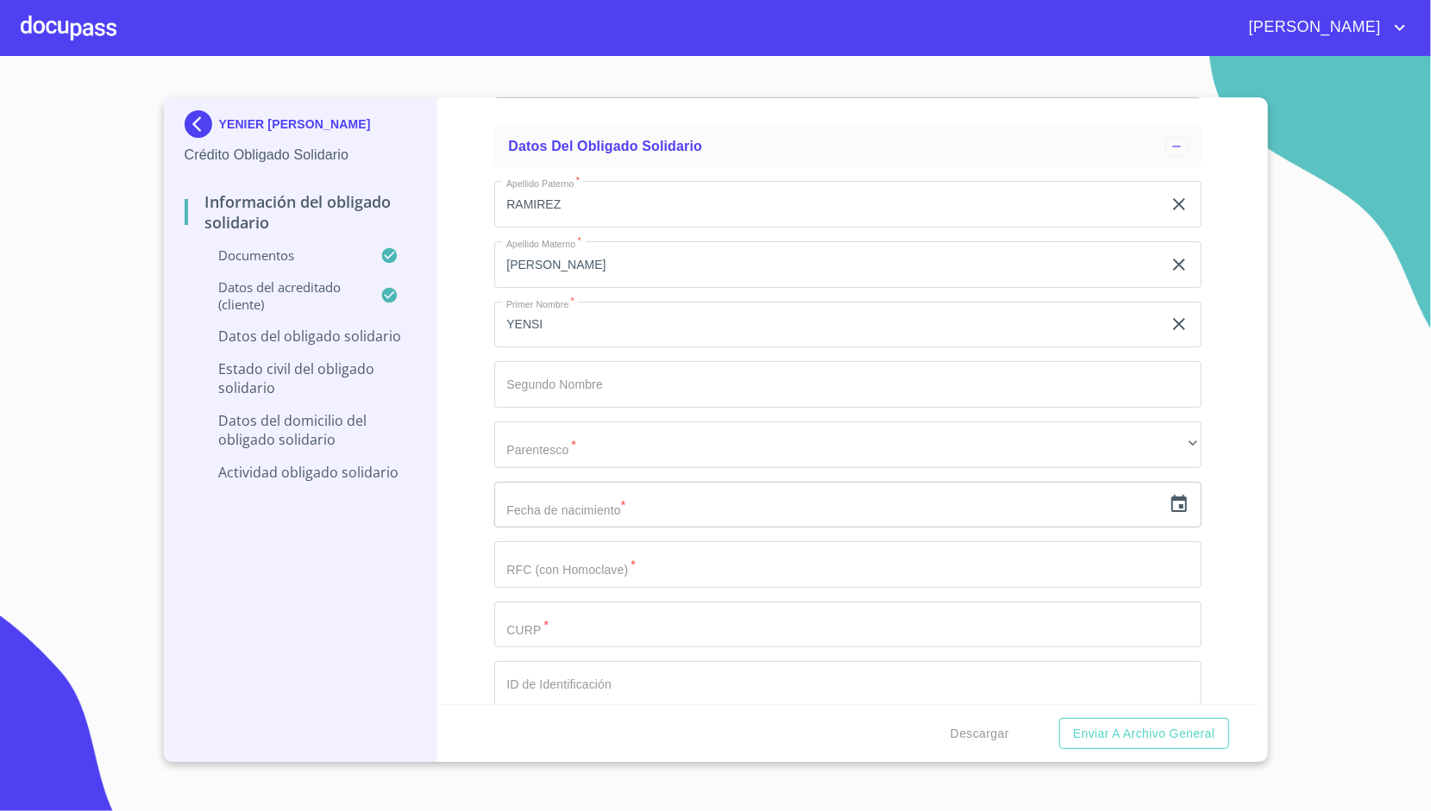
scroll to position [4638, 0]
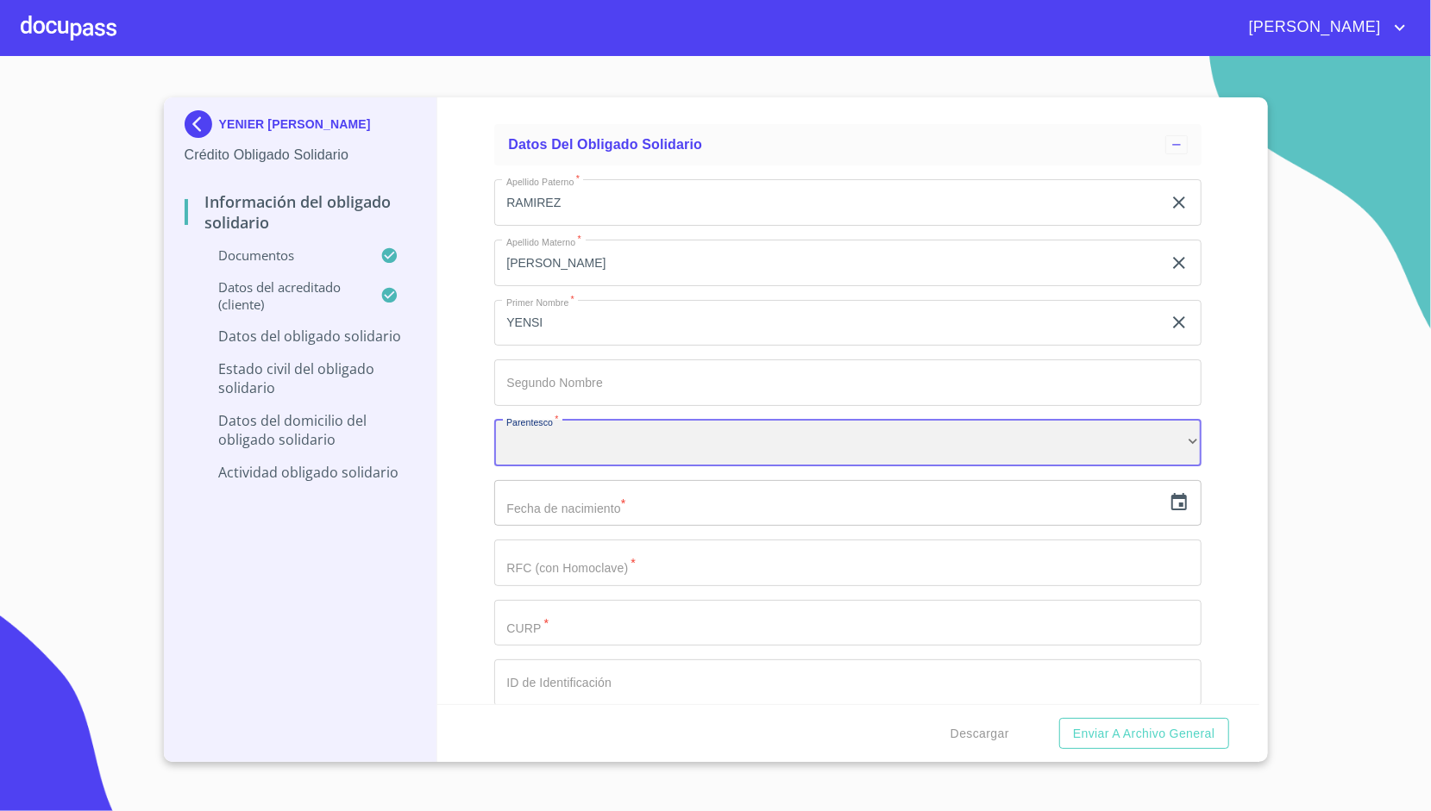
click at [591, 435] on div "​" at bounding box center [847, 443] width 707 height 47
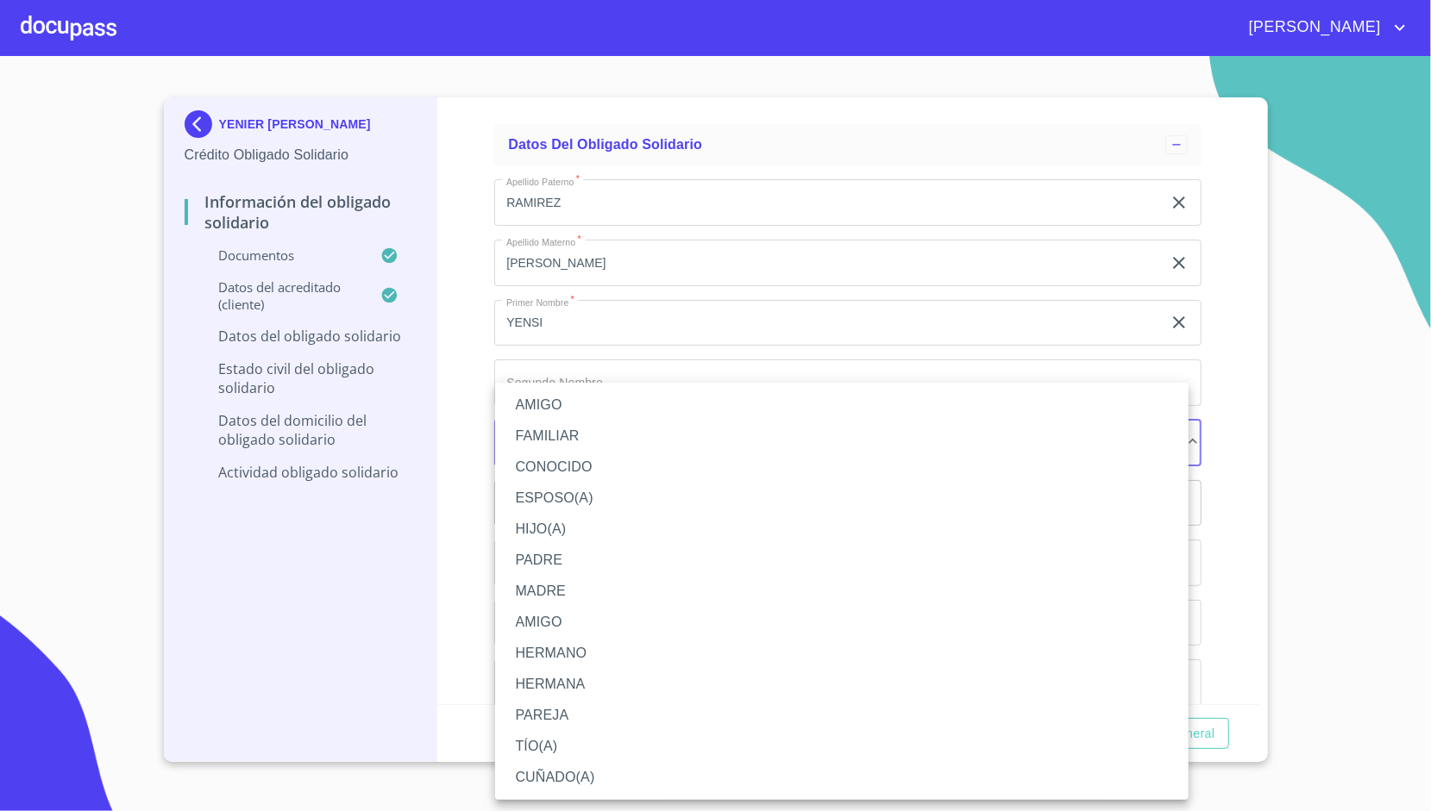
click at [471, 362] on div at bounding box center [715, 405] width 1431 height 811
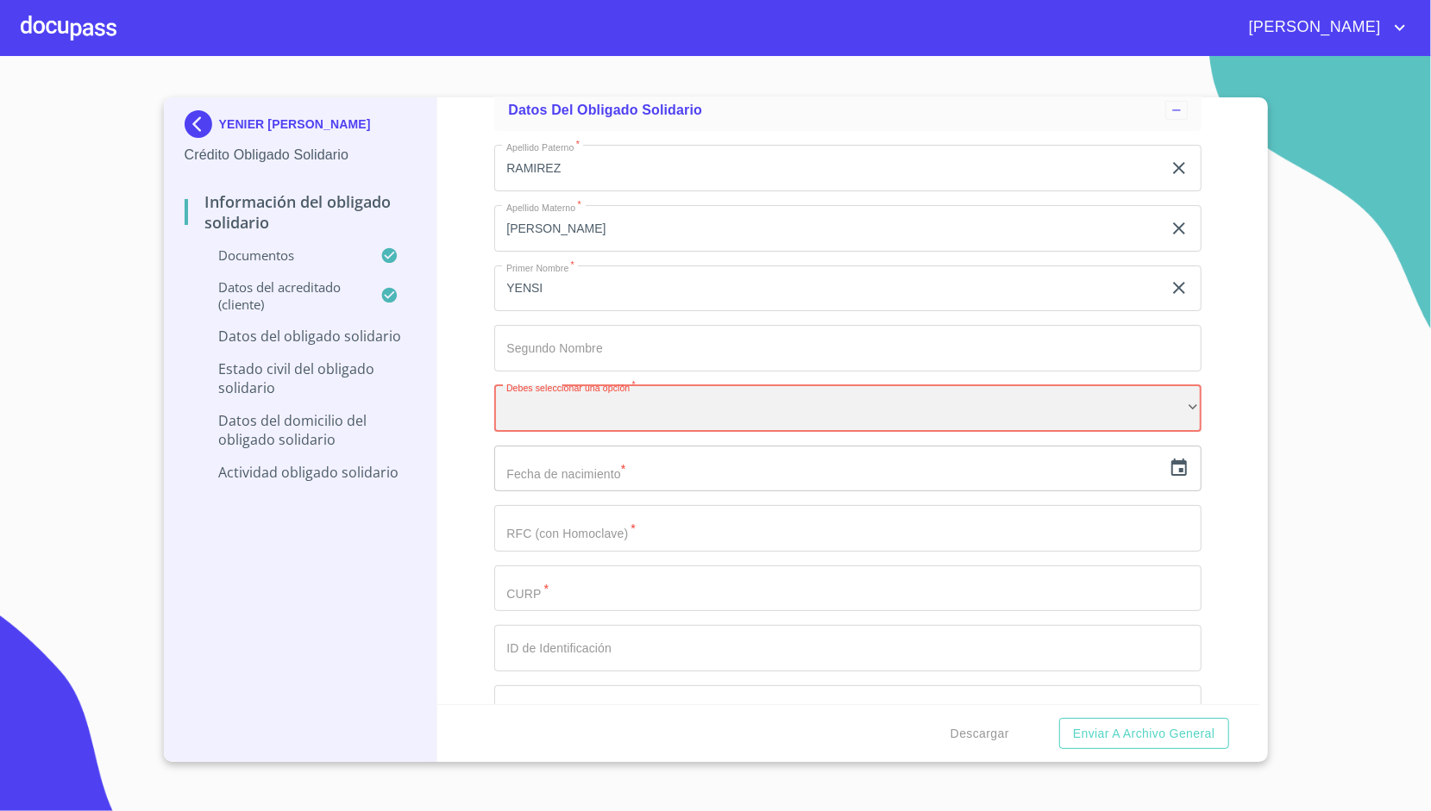
scroll to position [4675, 0]
click at [505, 404] on div "​" at bounding box center [847, 406] width 707 height 47
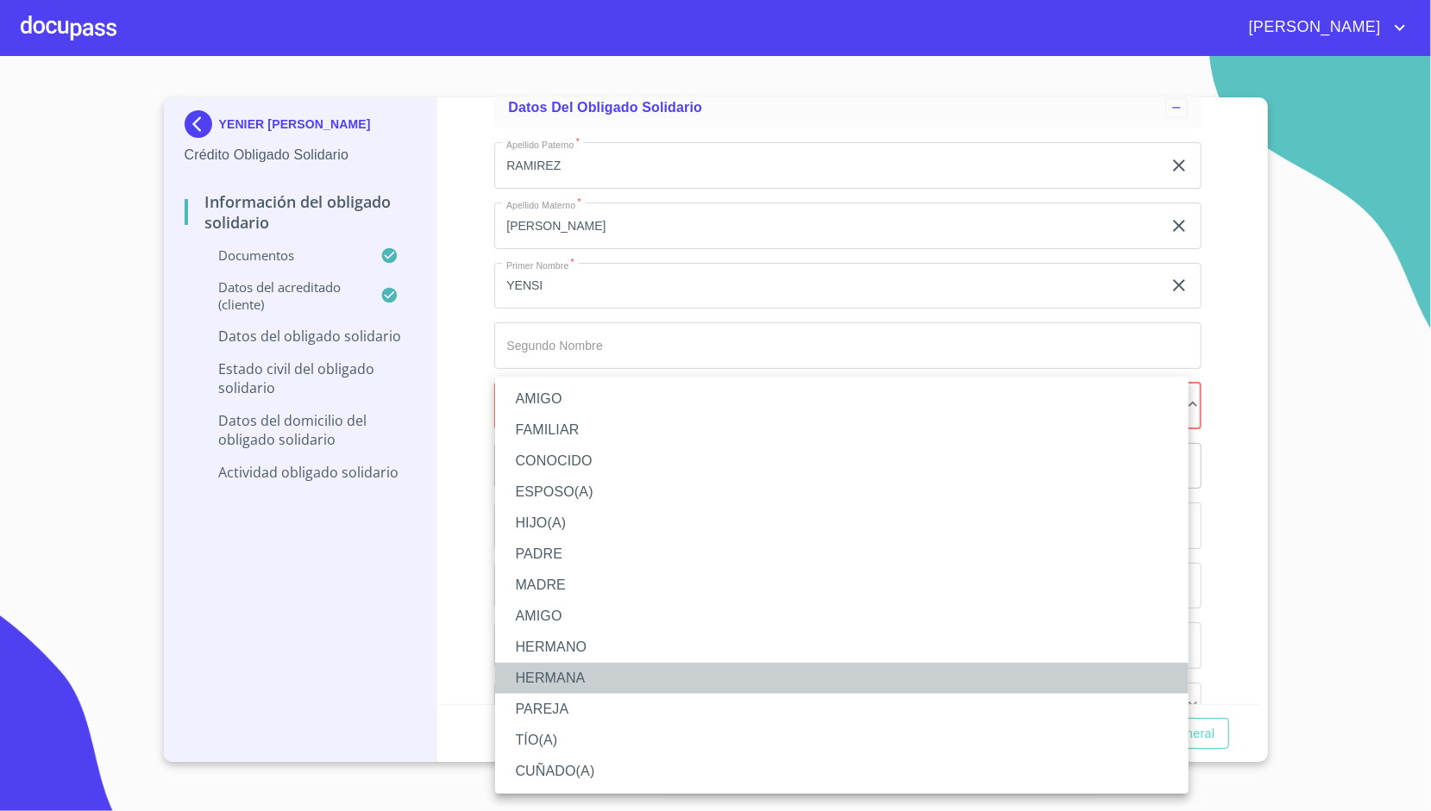
click at [597, 669] on li "HERMANA" at bounding box center [841, 678] width 693 height 31
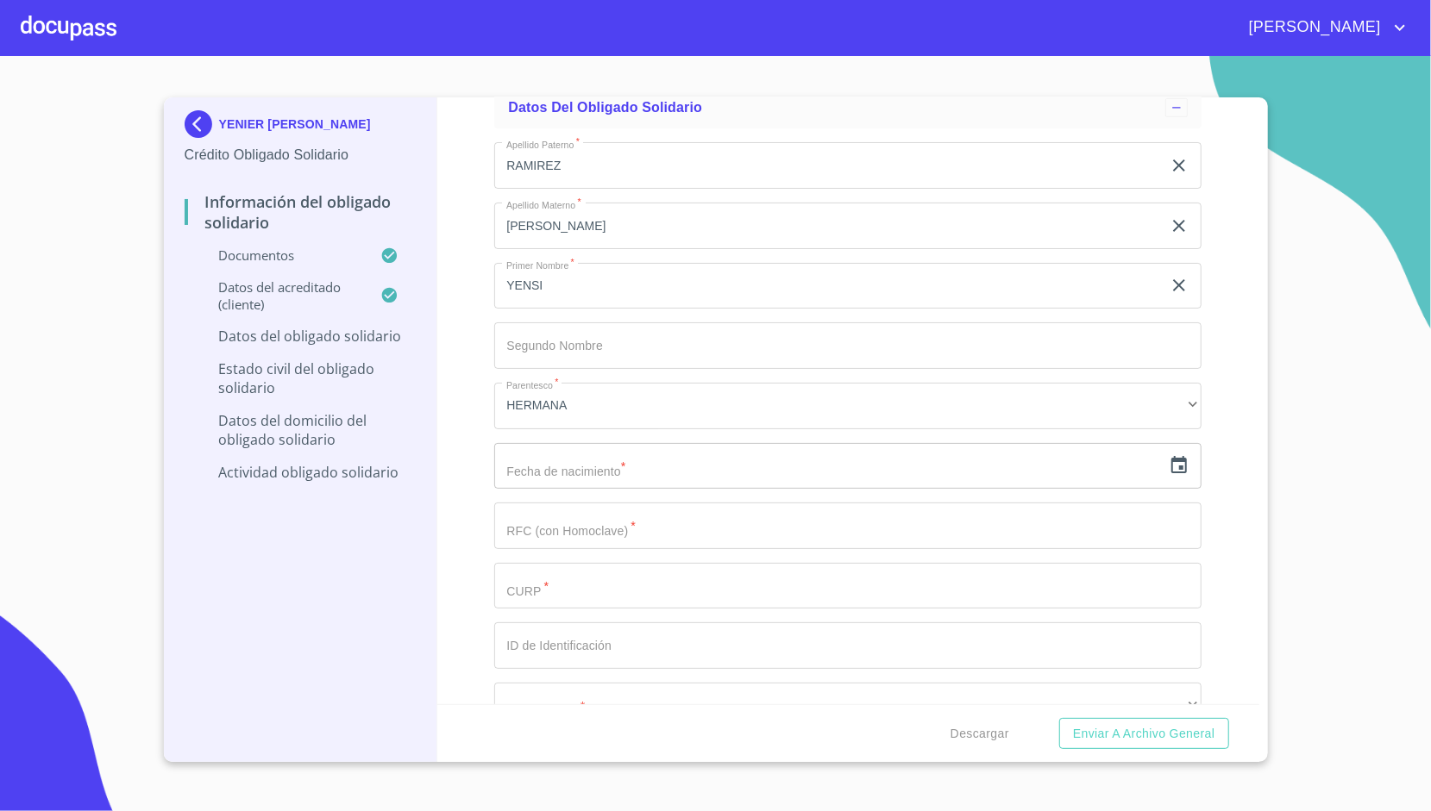
click at [444, 502] on div "Información del Obligado Solidario Documentos Documento de identificación Oblig…" at bounding box center [848, 400] width 822 height 607
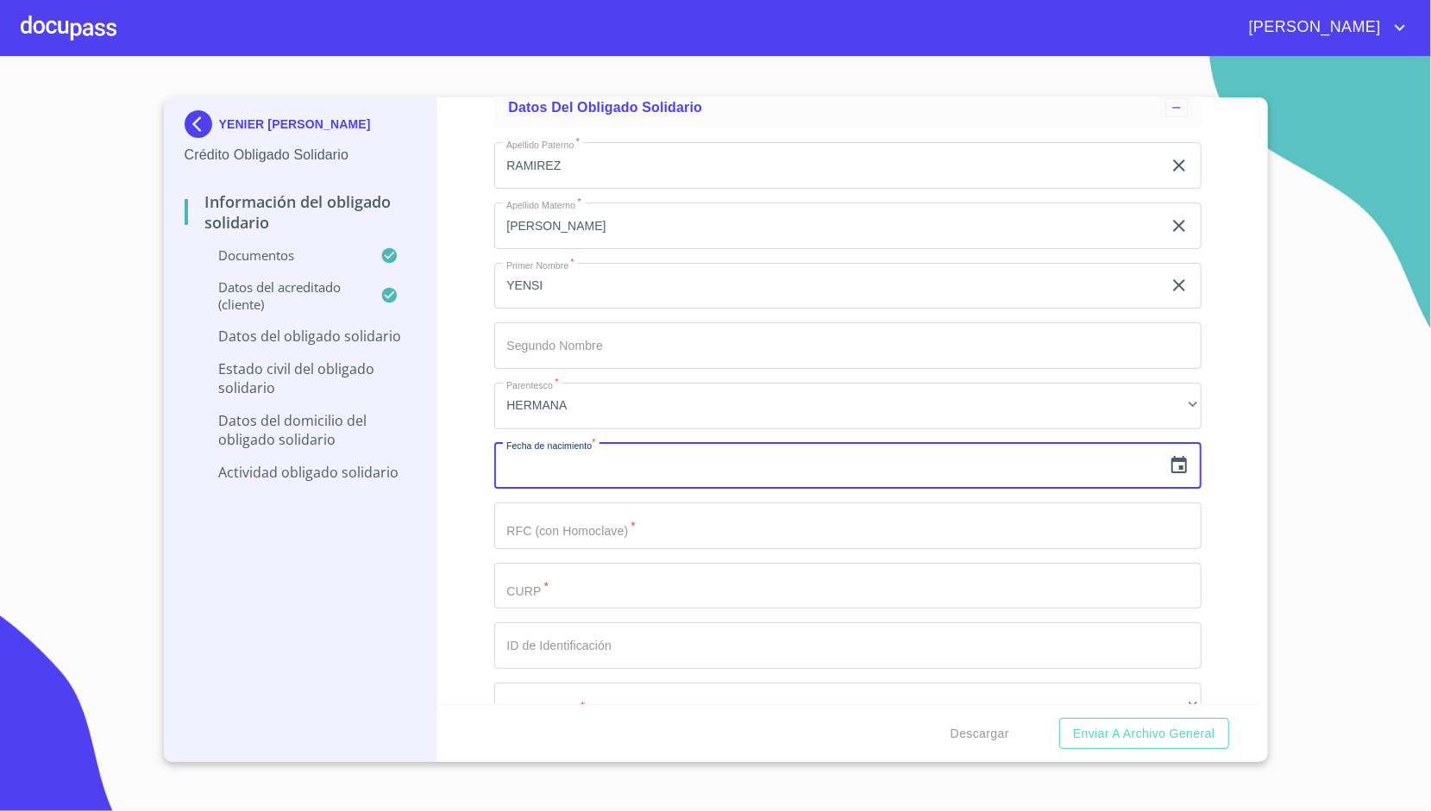
click at [523, 452] on input "text" at bounding box center [827, 466] width 667 height 47
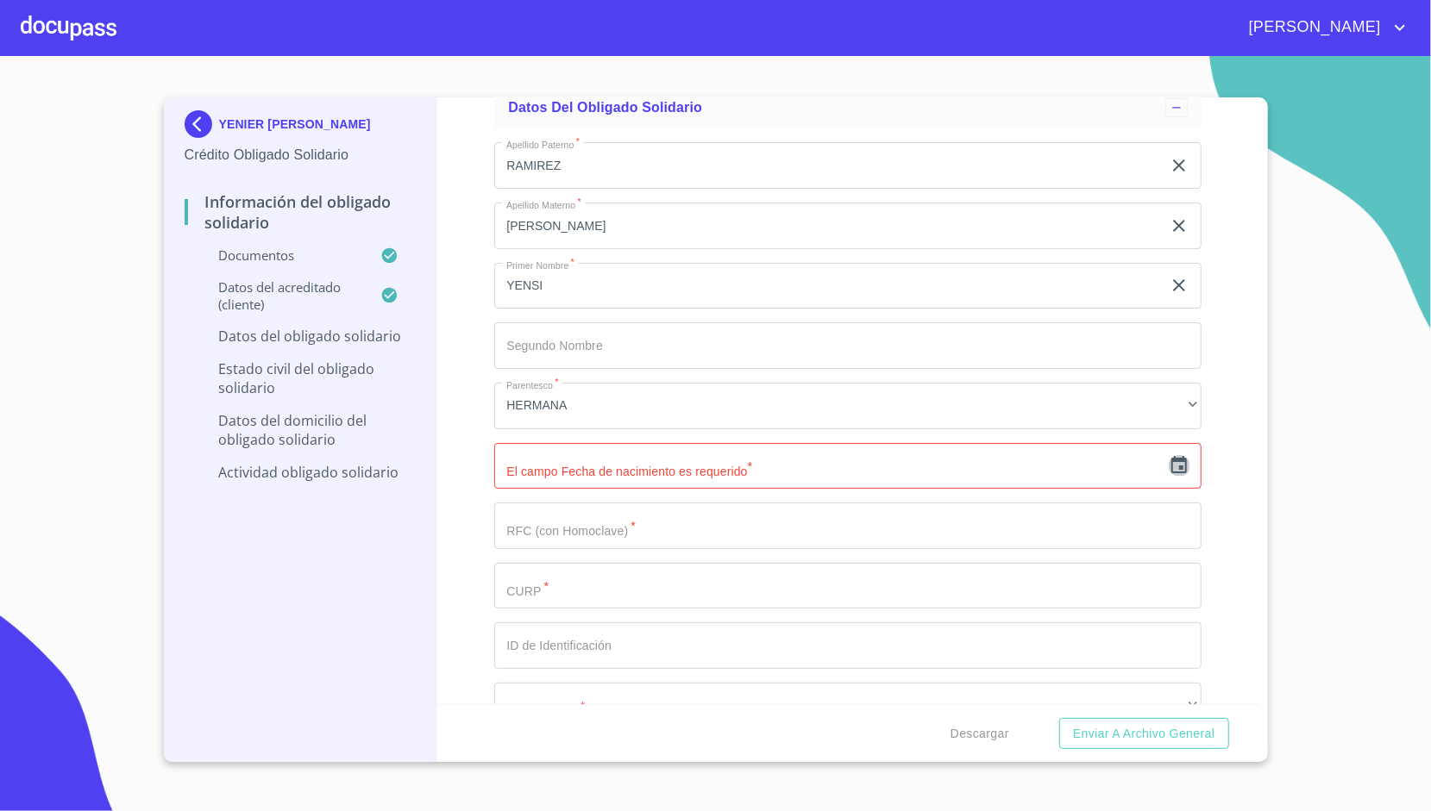
click at [1171, 456] on icon "button" at bounding box center [1179, 464] width 16 height 17
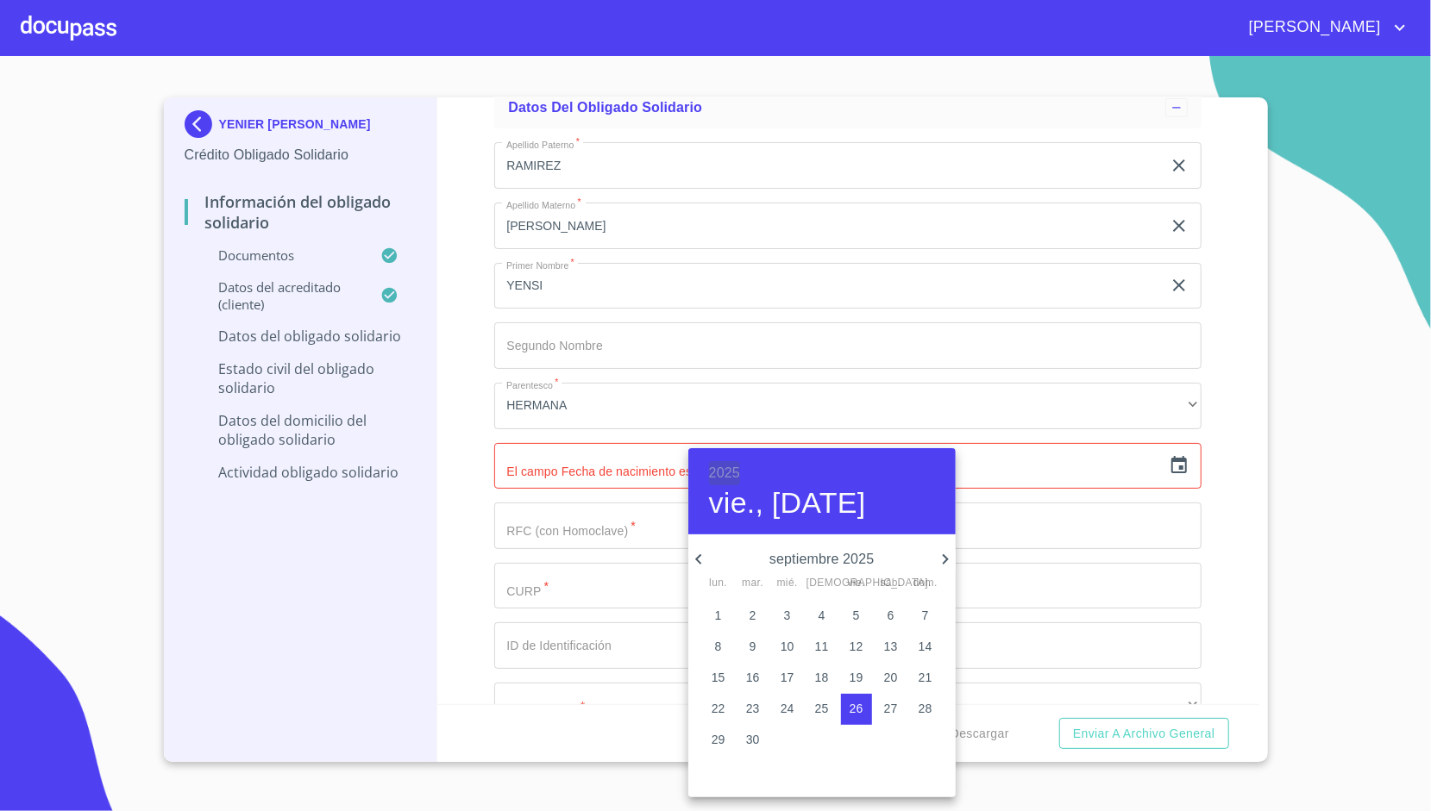
click at [727, 478] on h6 "2025" at bounding box center [724, 473] width 31 height 24
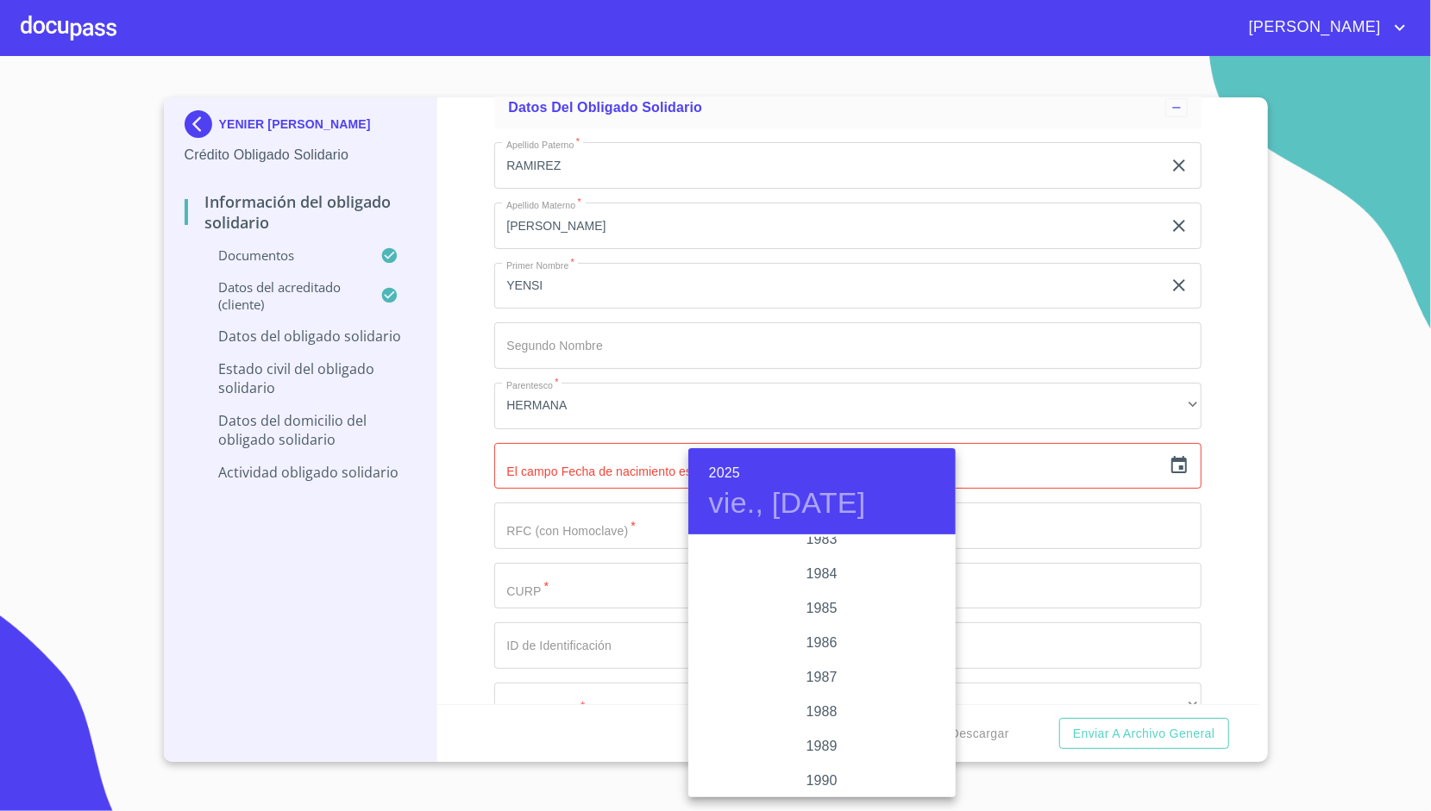
scroll to position [2014, 0]
click at [819, 708] on div "1988" at bounding box center [821, 713] width 267 height 34
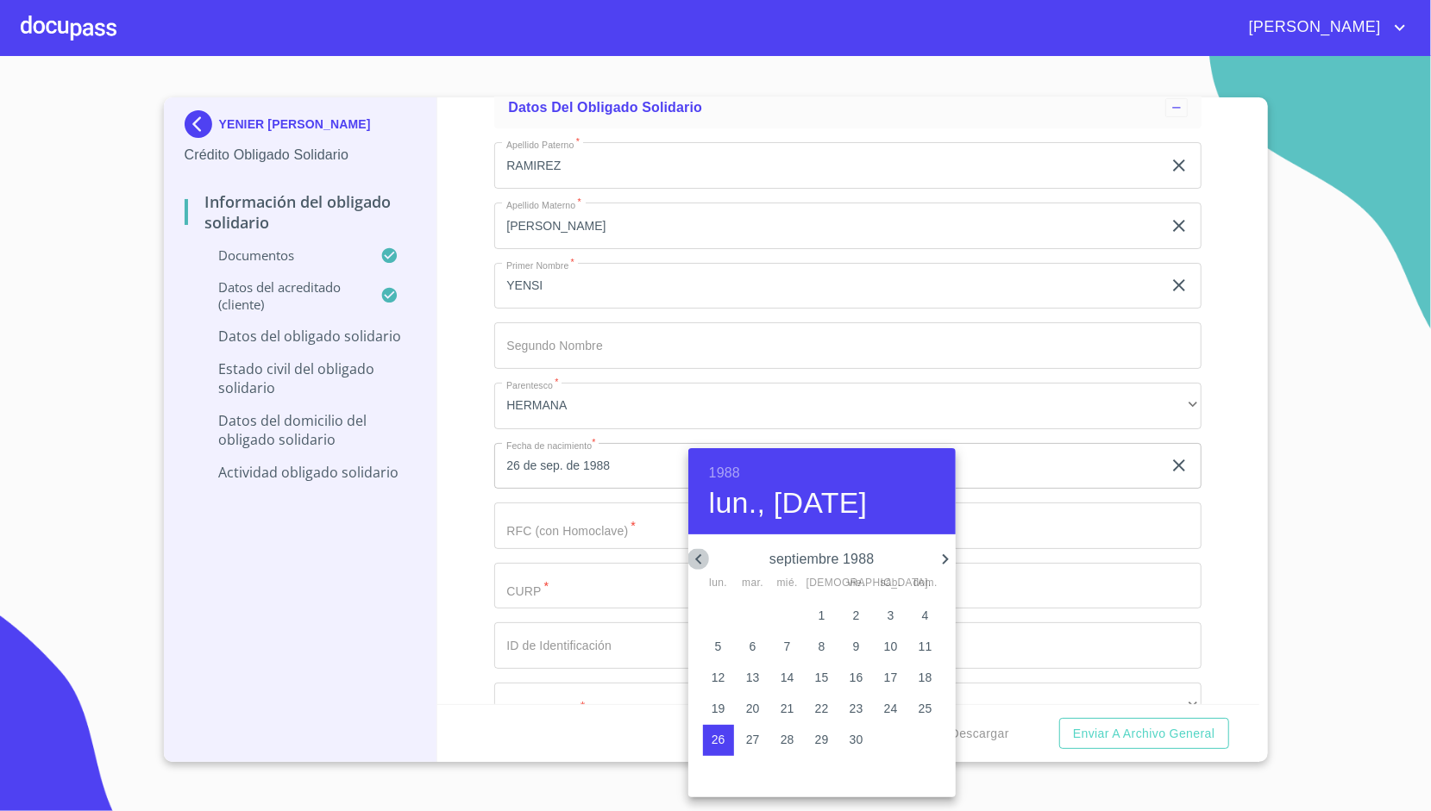
click at [701, 554] on icon "button" at bounding box center [698, 559] width 21 height 21
click at [853, 609] on p "3" at bounding box center [856, 615] width 7 height 17
type input "3 de jun. de 1988"
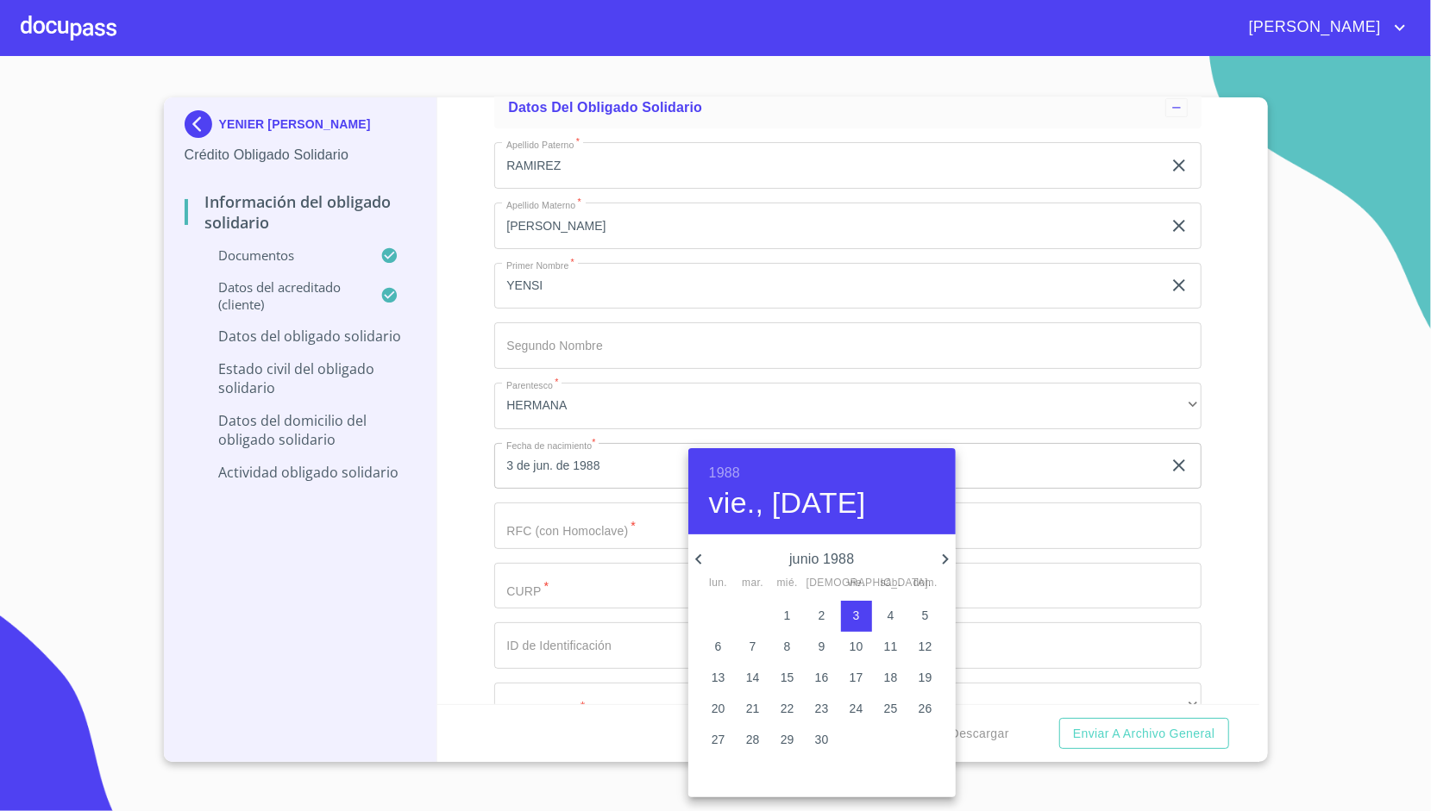
click at [476, 498] on div at bounding box center [715, 405] width 1431 height 811
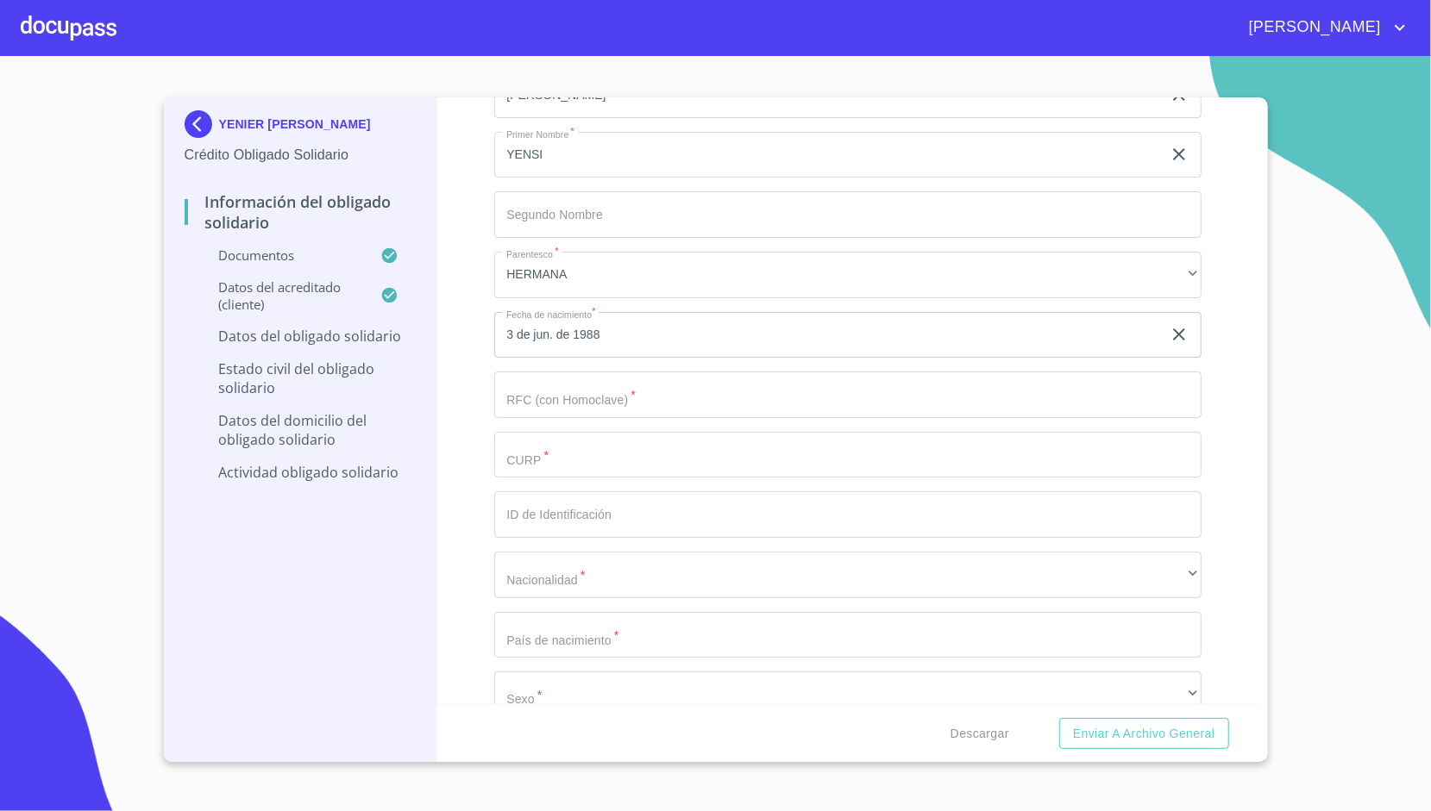
scroll to position [4862, 0]
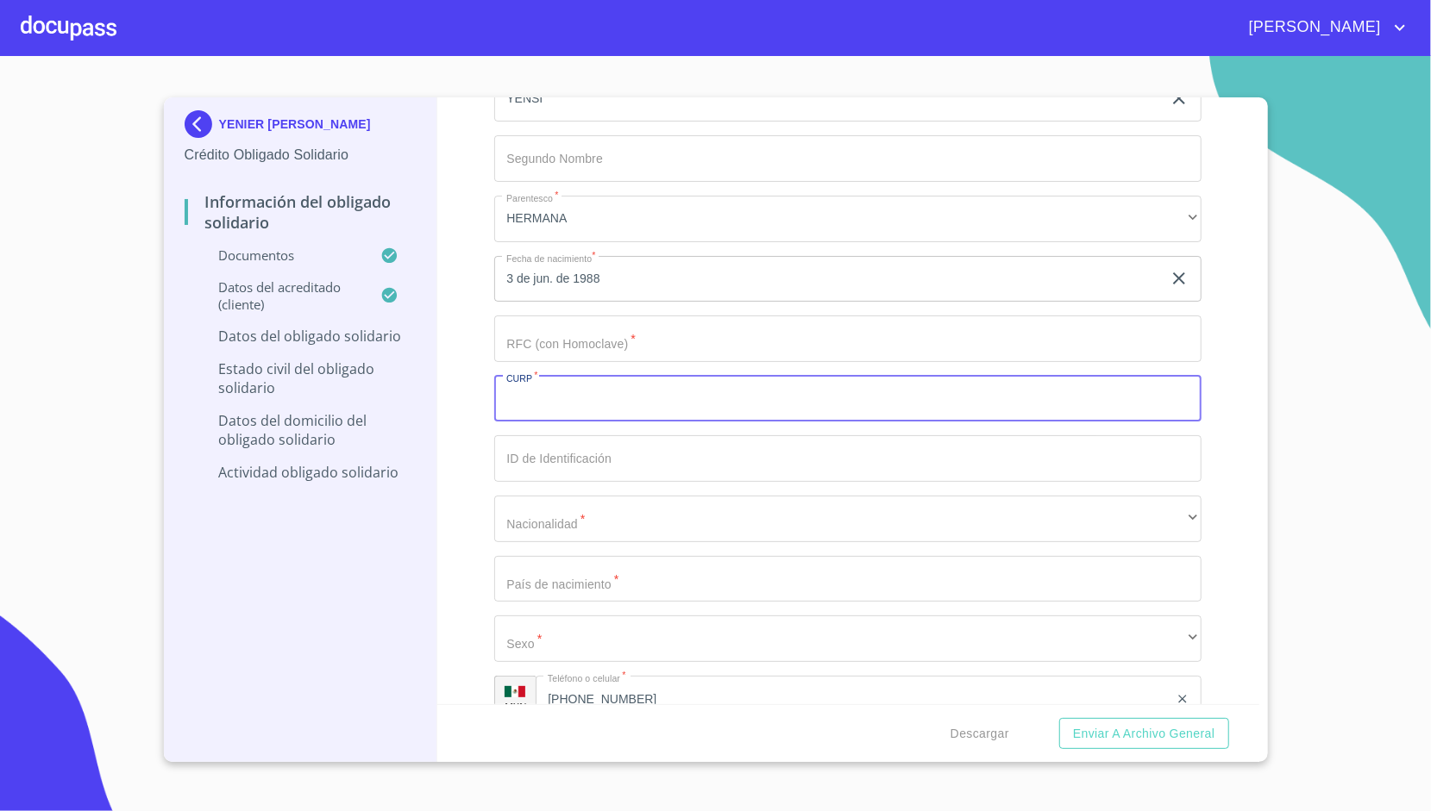
click at [546, 386] on input "Documento de identificación Obligado Solidario.   *" at bounding box center [847, 399] width 707 height 47
type input "RABY880603MNEMLN02"
click at [429, 447] on div "YENIER [PERSON_NAME] Crédito Obligado Solidario Información del Obligado Solida…" at bounding box center [301, 429] width 274 height 665
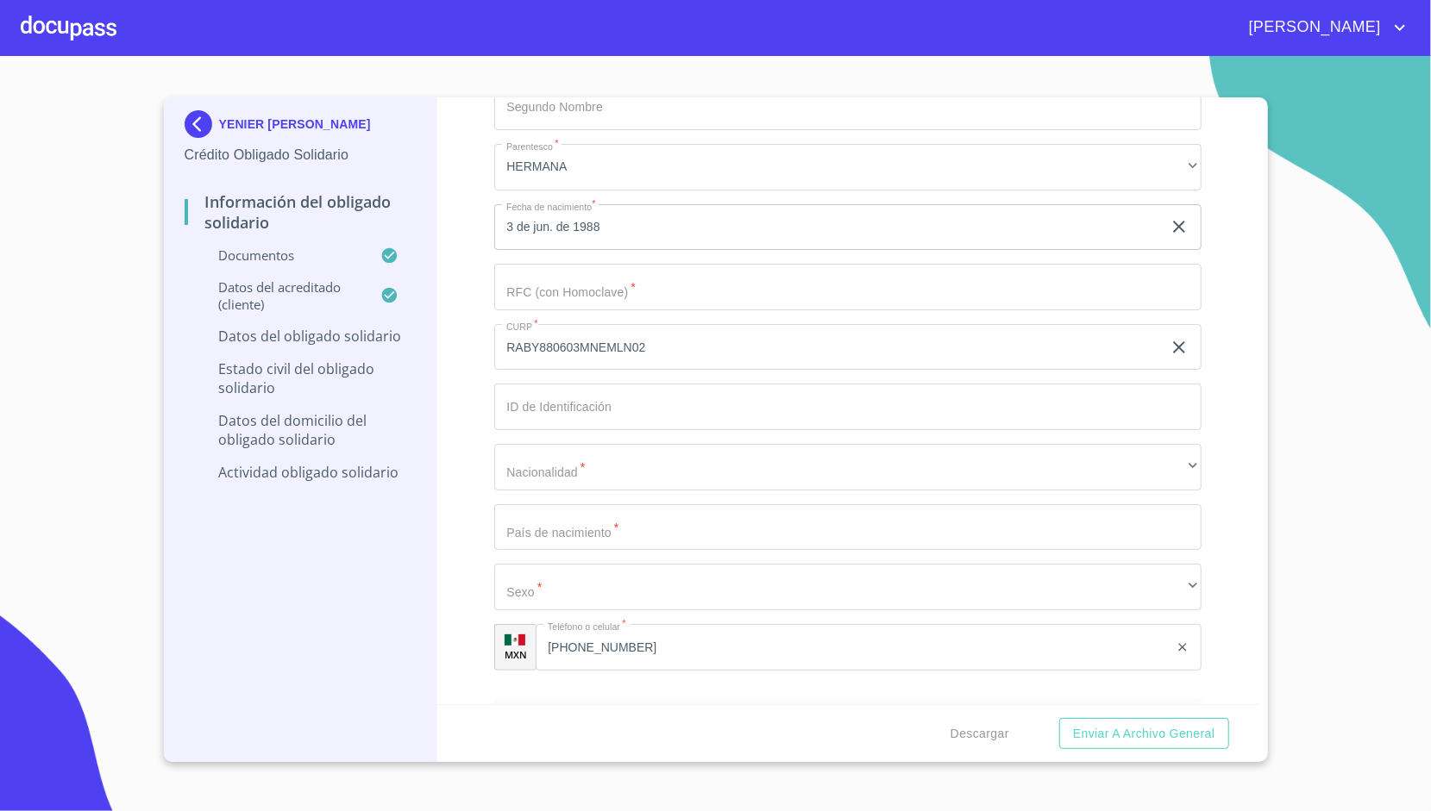
scroll to position [4917, 0]
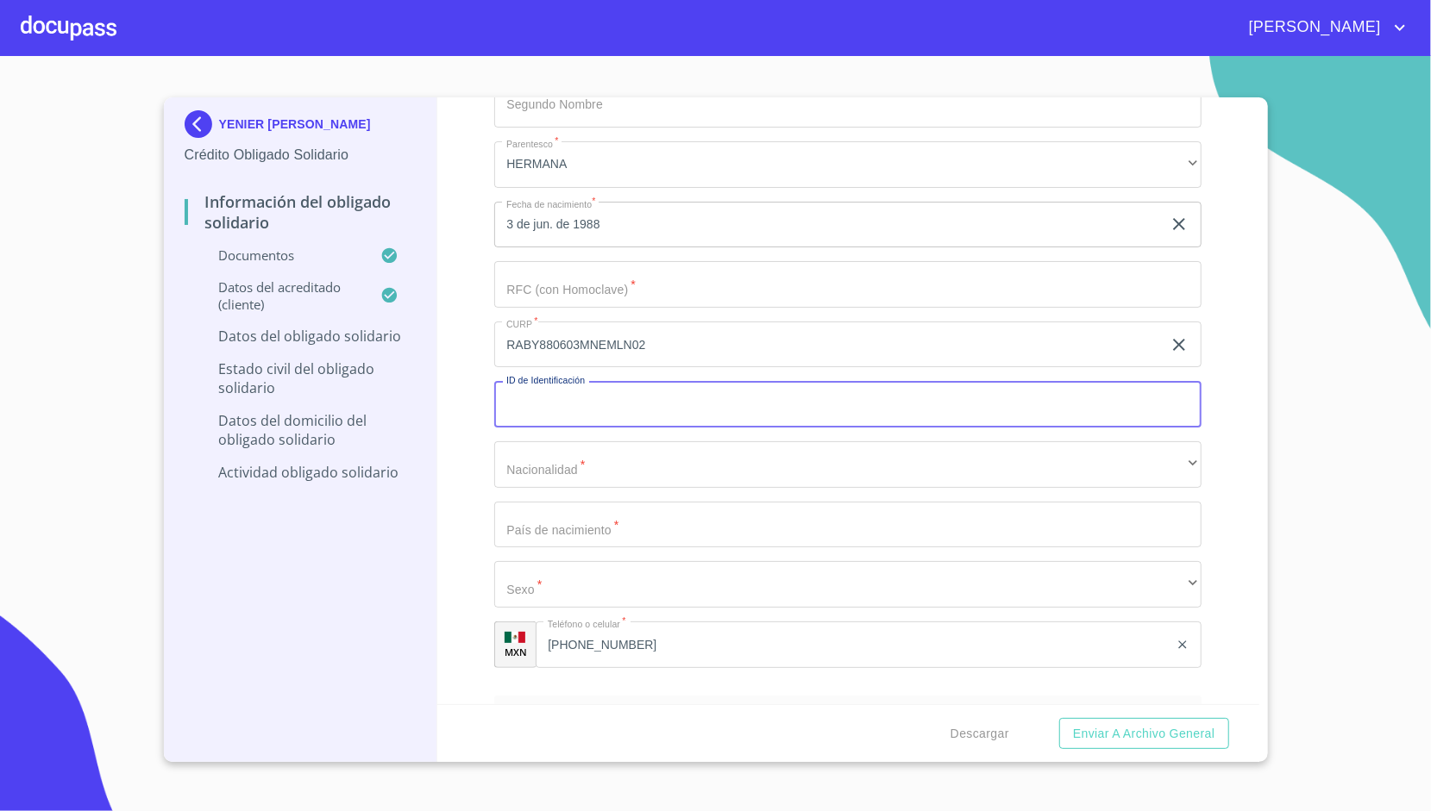
click at [522, 395] on input "Documento de identificación Obligado Solidario.   *" at bounding box center [847, 404] width 707 height 47
type input "1953618371"
click at [481, 425] on div "Información del Obligado Solidario Documentos Documento de identificación Oblig…" at bounding box center [848, 400] width 822 height 607
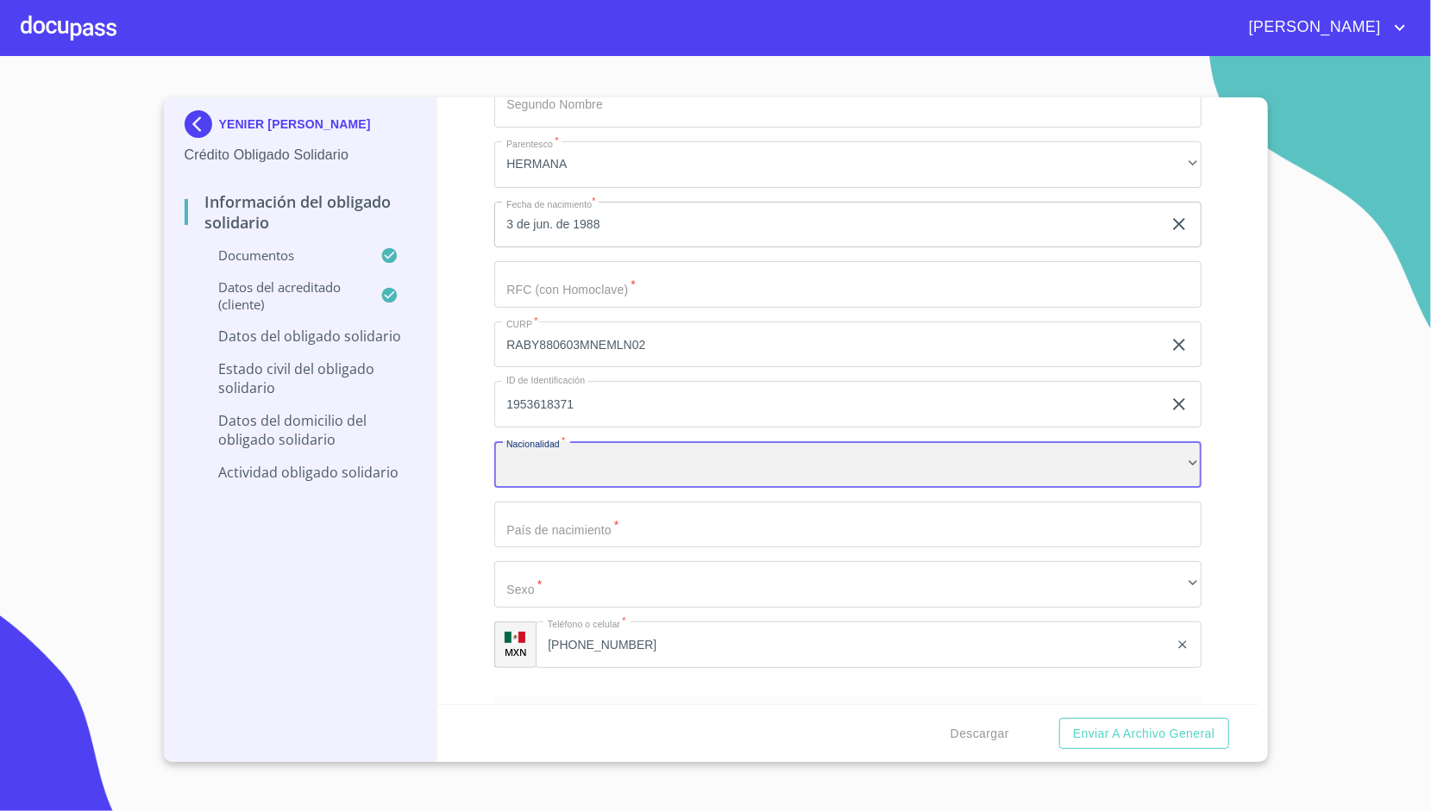
click at [549, 454] on div "​" at bounding box center [847, 464] width 707 height 47
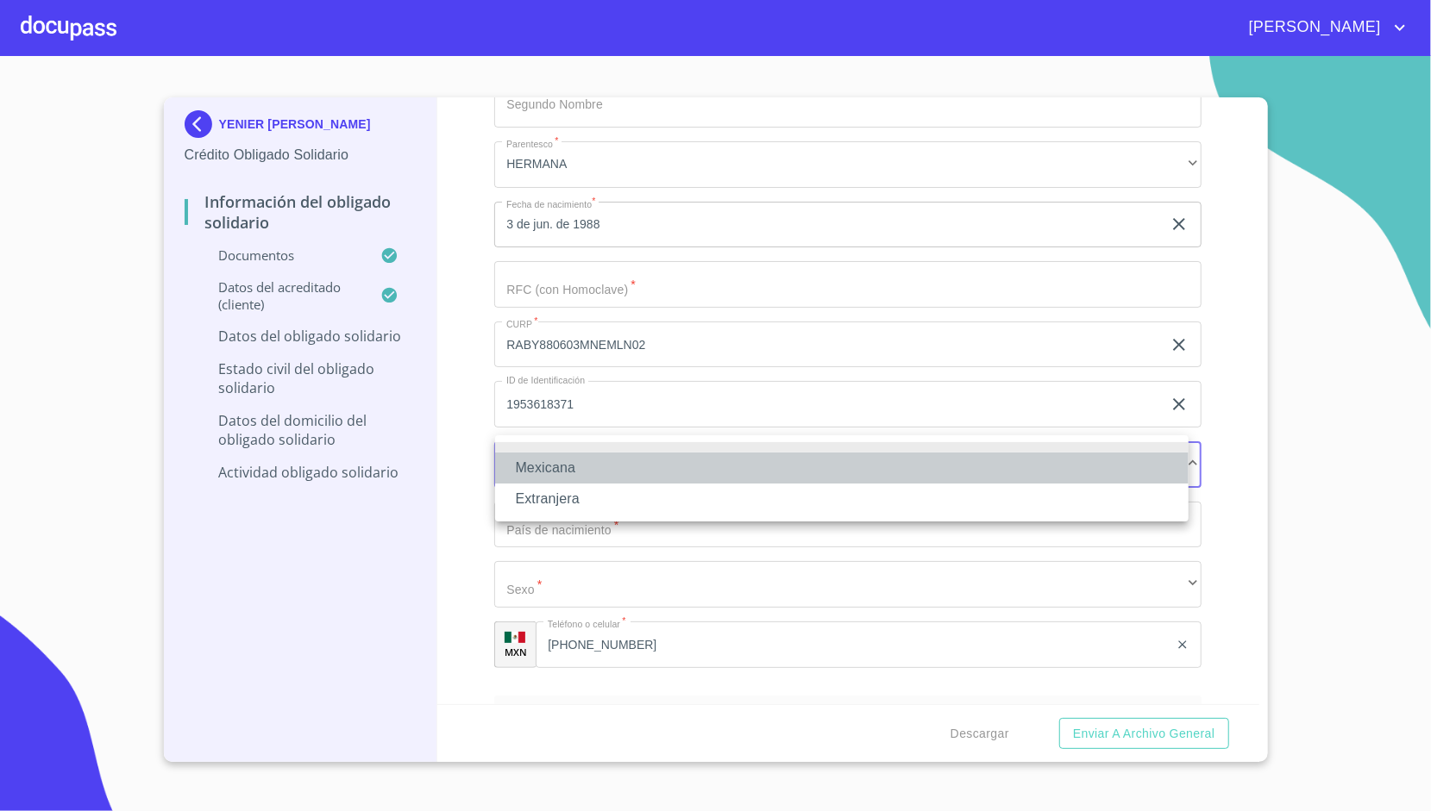
click at [563, 466] on li "Mexicana" at bounding box center [841, 468] width 693 height 31
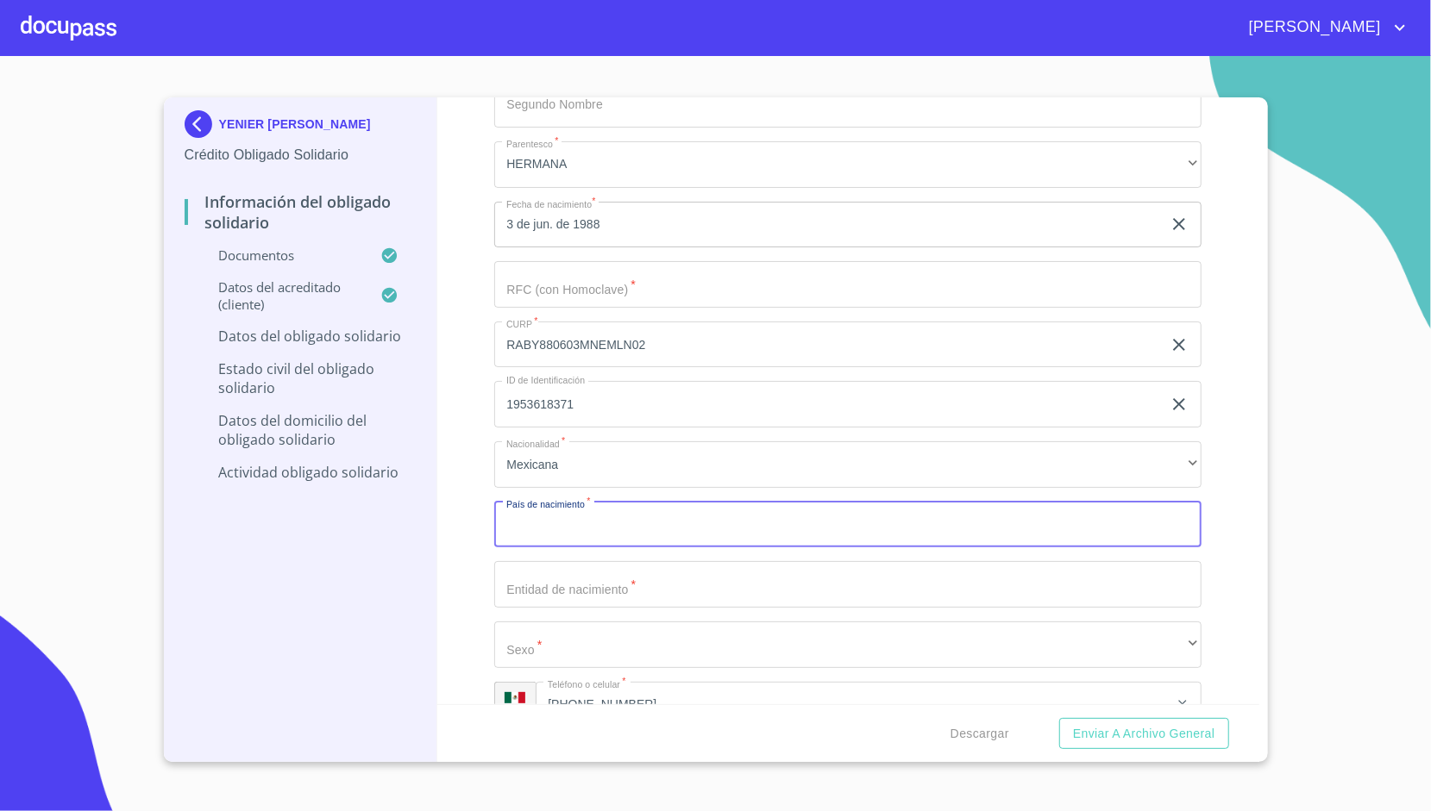
click at [568, 502] on input "Documento de identificación Obligado Solidario.   *" at bounding box center [847, 525] width 707 height 47
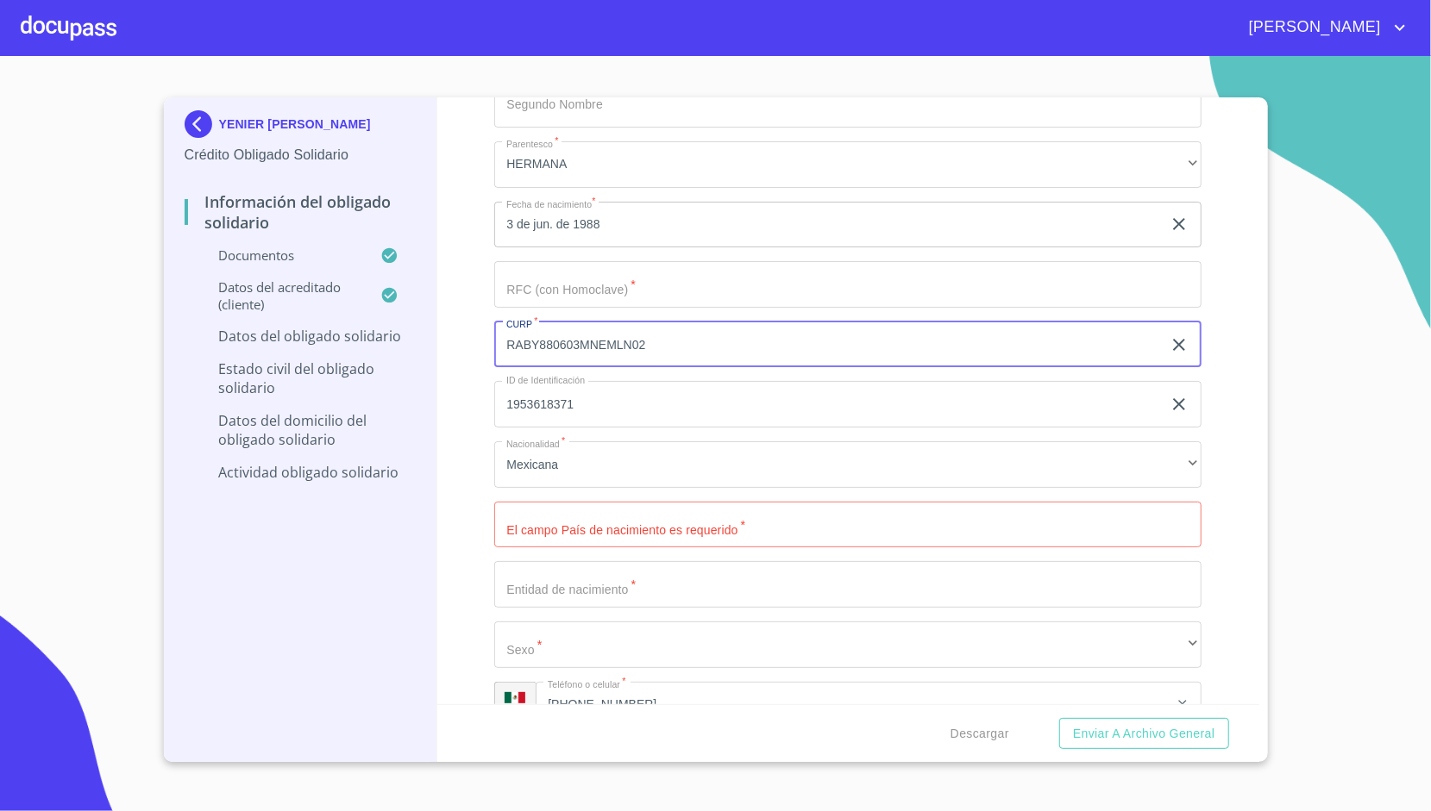
click at [593, 343] on input "RABY880603MNEMLN02" at bounding box center [827, 345] width 667 height 47
